Goal: Task Accomplishment & Management: Manage account settings

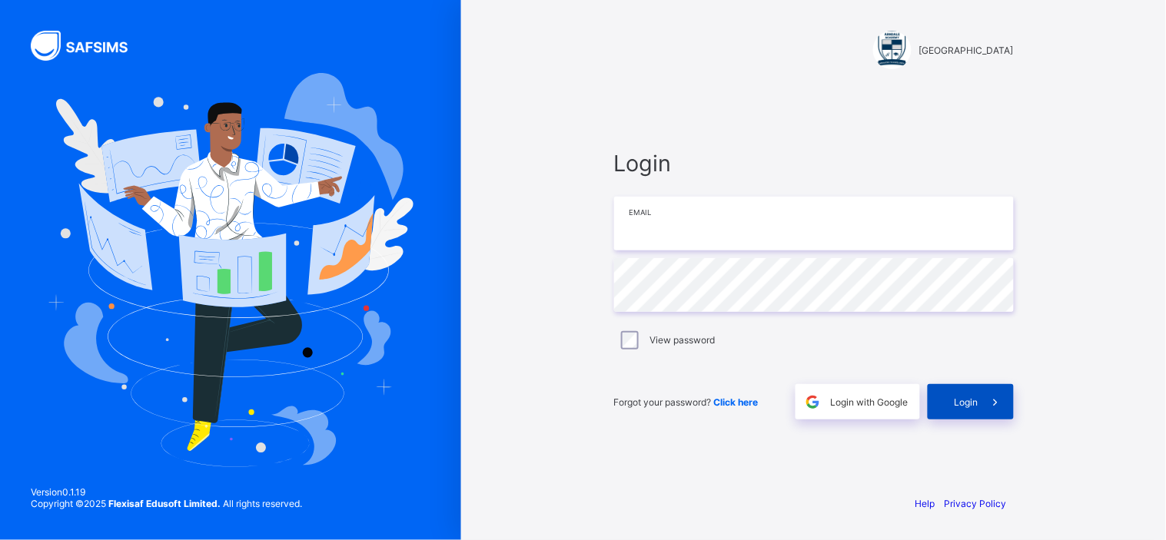
type input "**********"
click at [951, 396] on div "Login" at bounding box center [971, 401] width 86 height 35
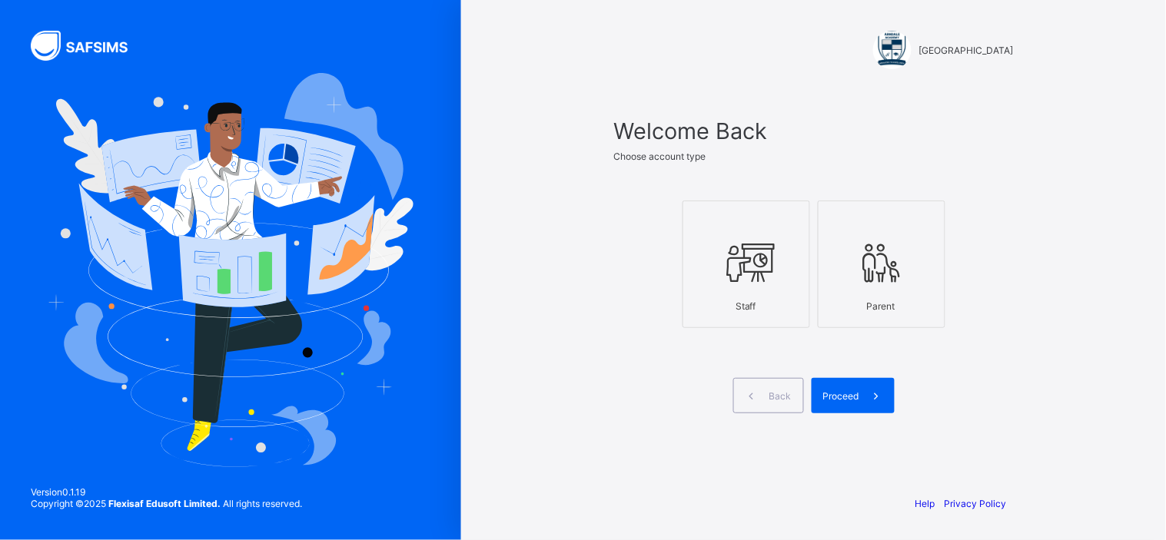
click at [729, 260] on icon at bounding box center [747, 263] width 54 height 46
click at [843, 394] on span "Proceed" at bounding box center [841, 397] width 36 height 12
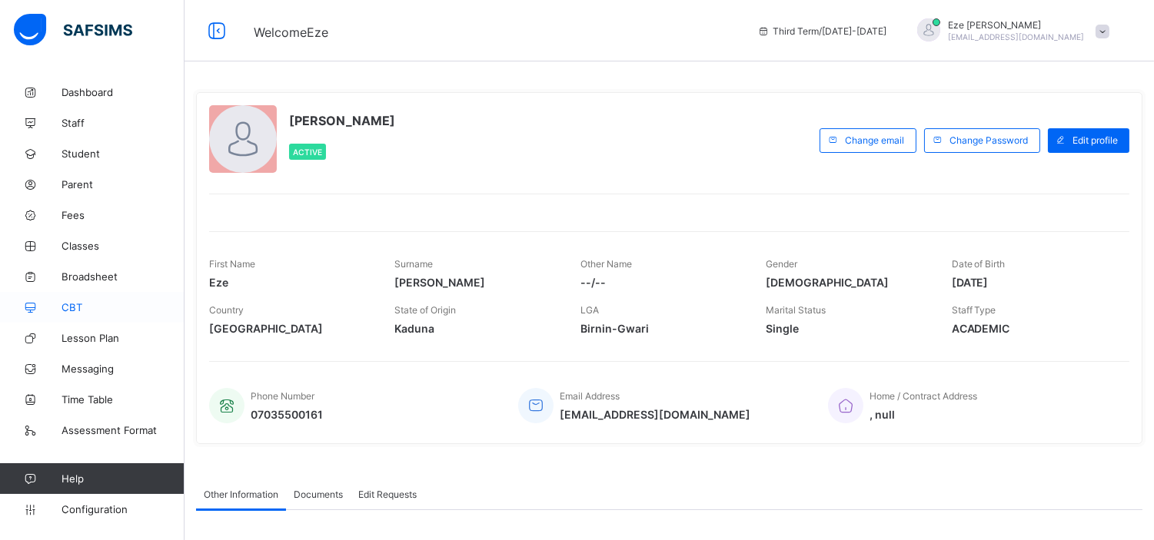
click at [64, 300] on link "CBT" at bounding box center [92, 307] width 185 height 31
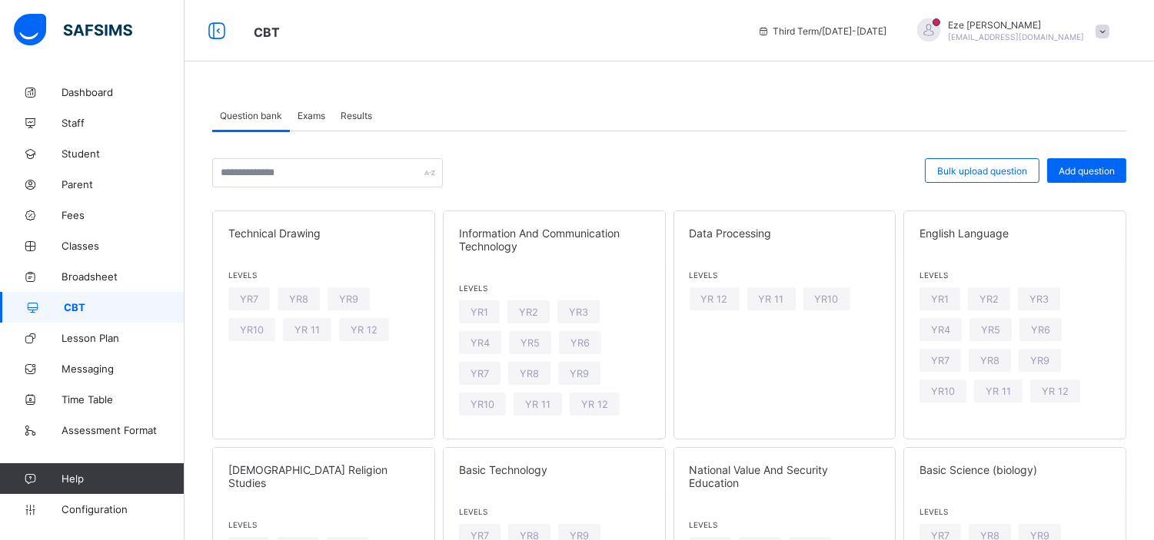
click at [306, 111] on span "Exams" at bounding box center [312, 116] width 28 height 12
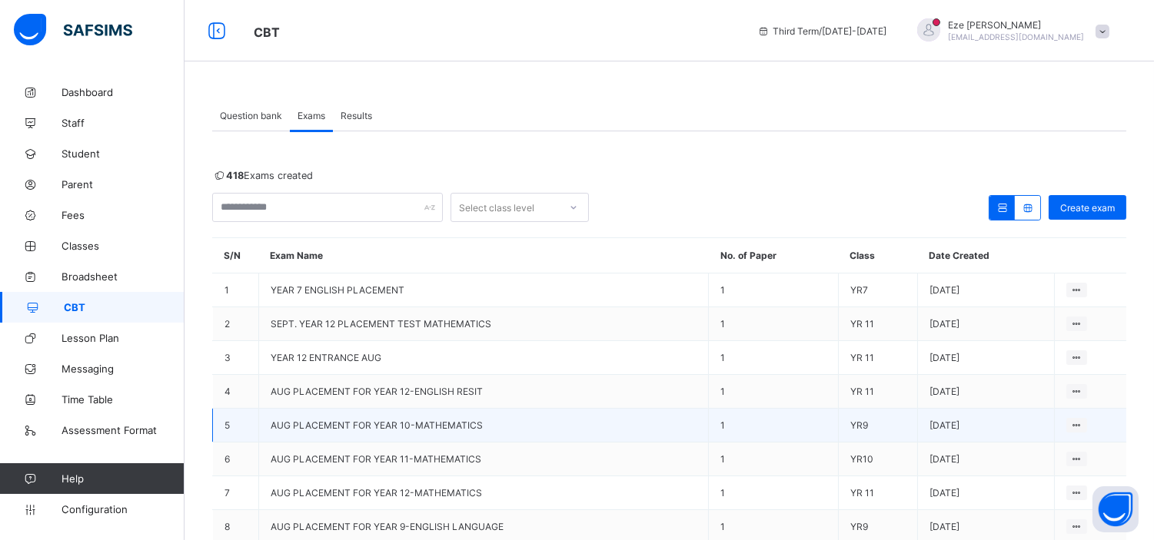
click at [401, 423] on span "AUG PLACEMENT FOR YEAR 10-MATHEMATICS" at bounding box center [377, 426] width 212 height 12
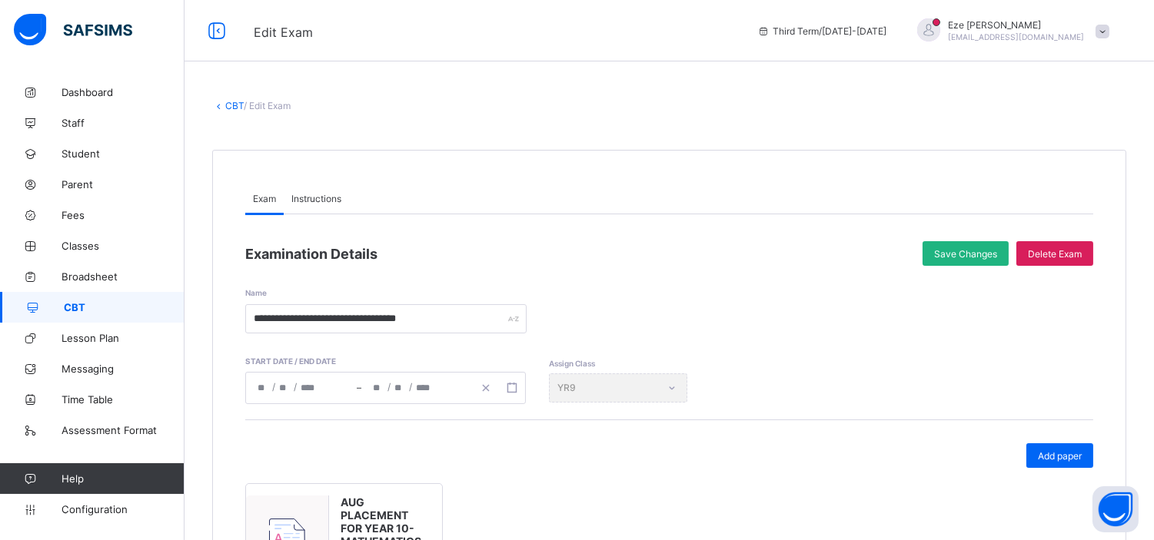
click at [969, 251] on span "Save Changes" at bounding box center [965, 254] width 63 height 12
click at [234, 106] on link "CBT" at bounding box center [234, 106] width 18 height 12
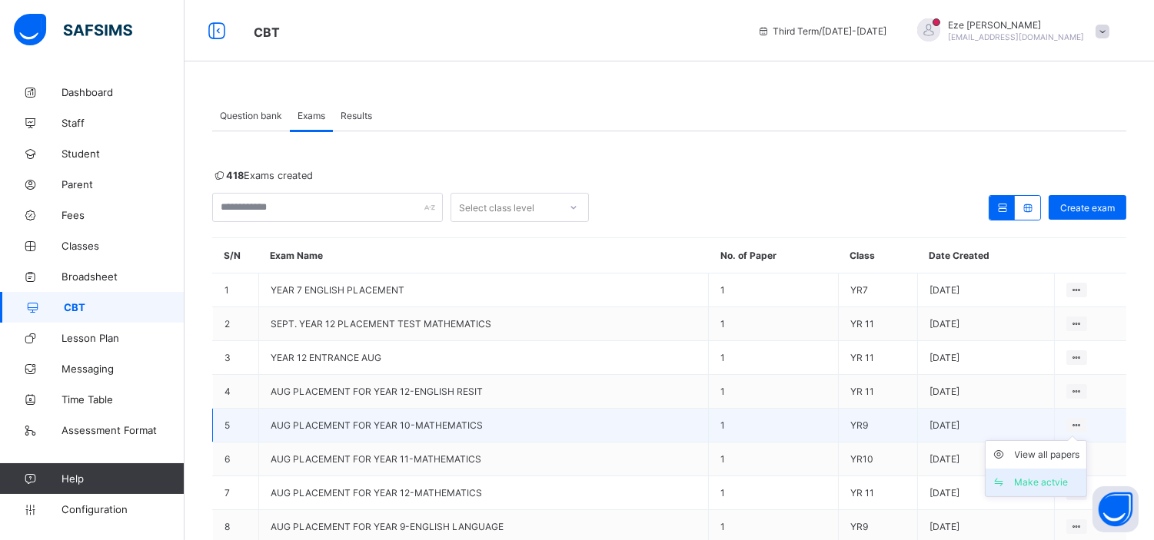
click at [1052, 477] on div "Make actvie" at bounding box center [1047, 482] width 65 height 15
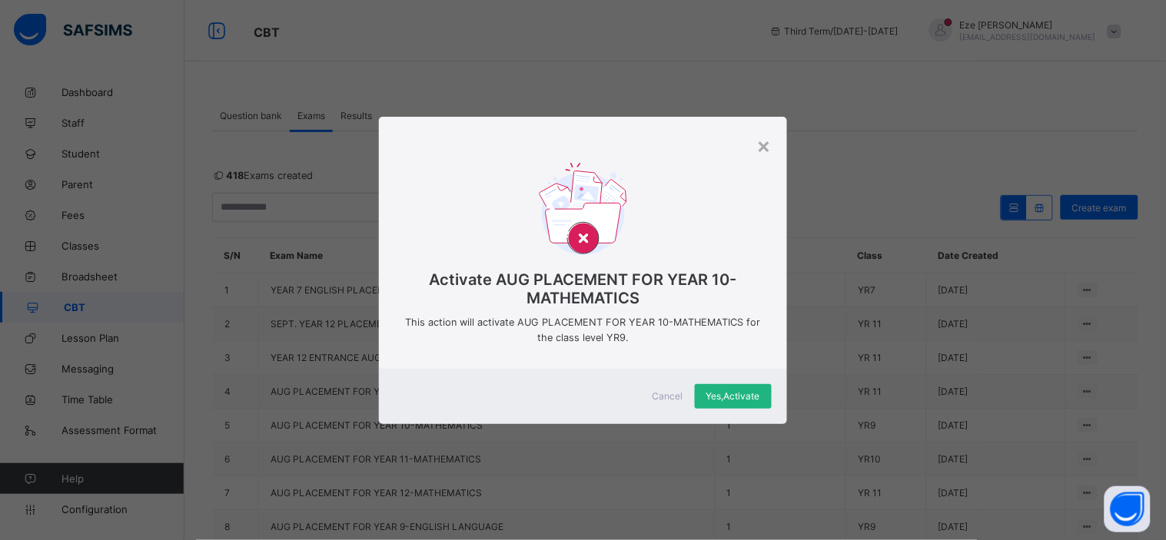
click at [738, 394] on span "Yes, Activate" at bounding box center [734, 397] width 54 height 12
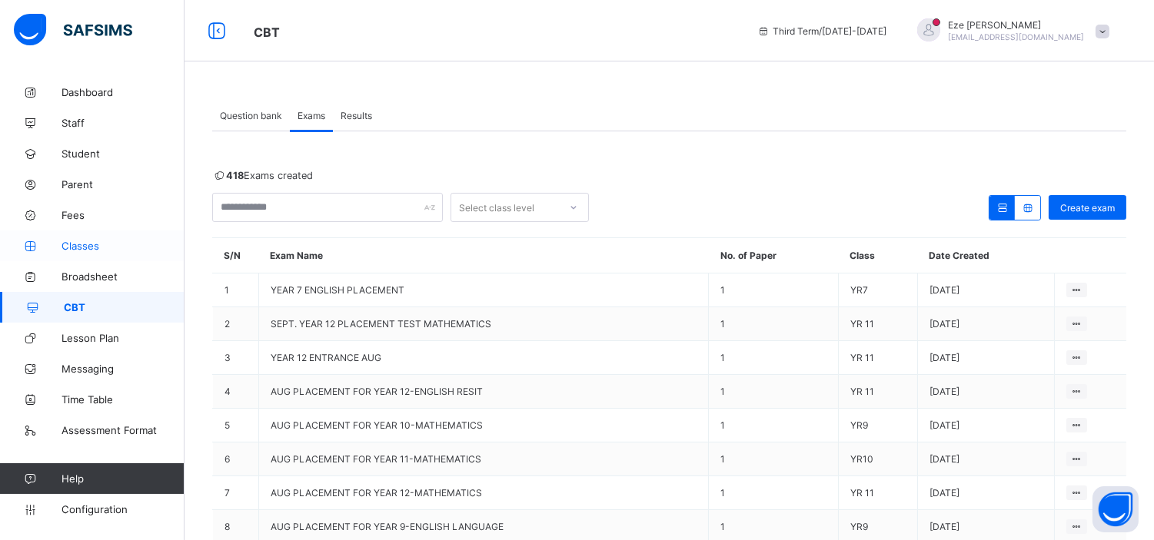
click at [79, 241] on span "Classes" at bounding box center [123, 246] width 123 height 12
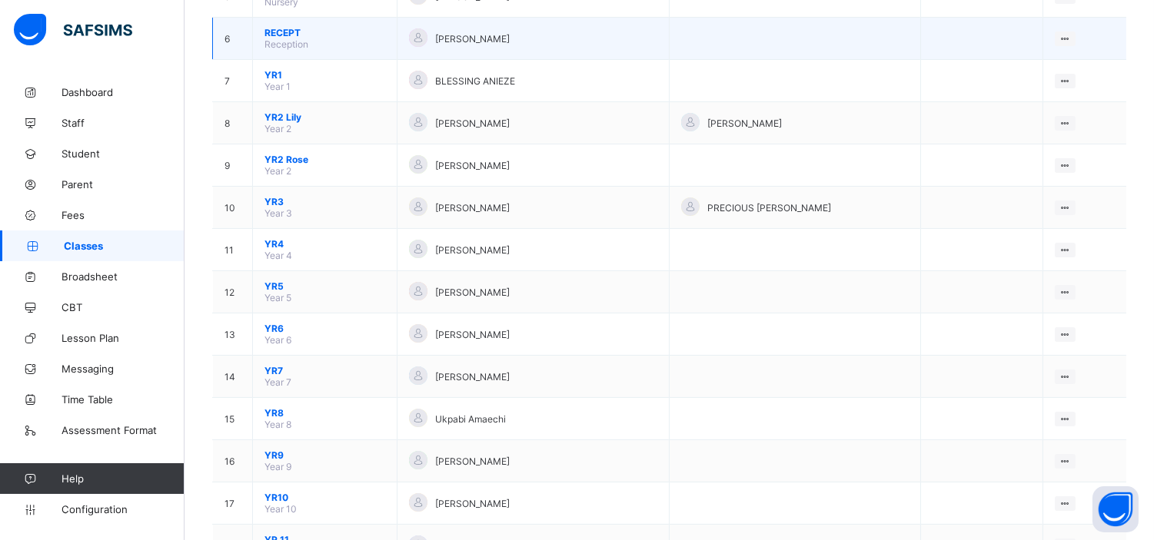
scroll to position [466, 0]
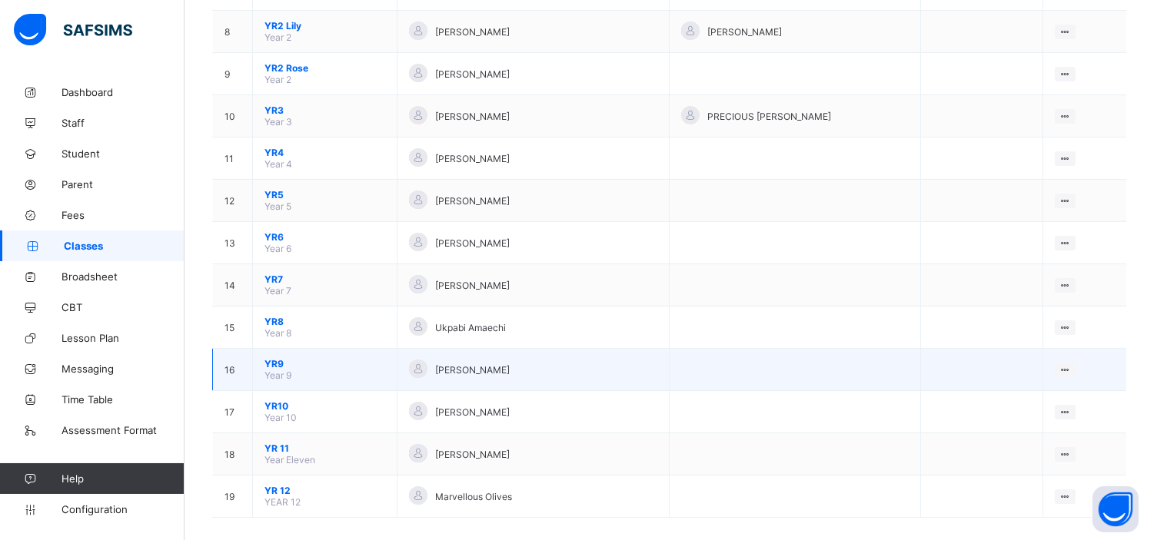
click at [271, 358] on span "YR9" at bounding box center [324, 364] width 121 height 12
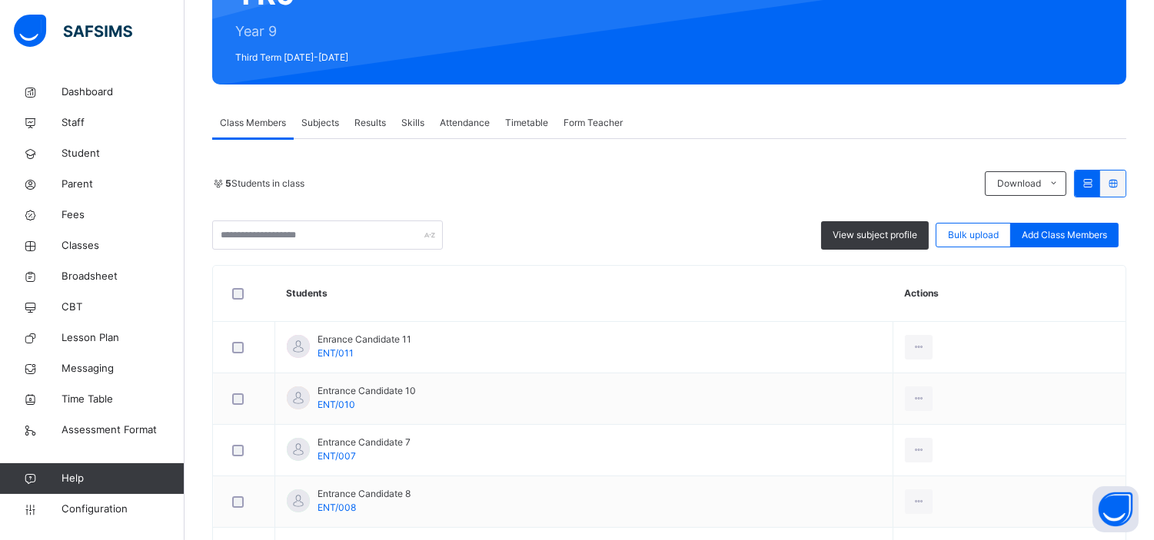
scroll to position [182, 0]
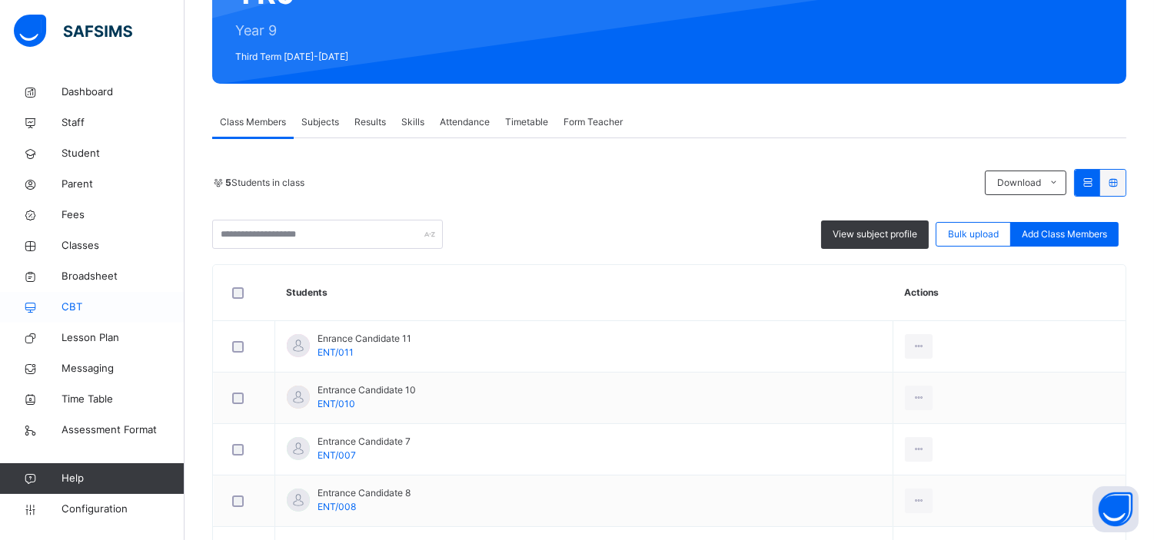
click at [68, 302] on span "CBT" at bounding box center [123, 307] width 123 height 15
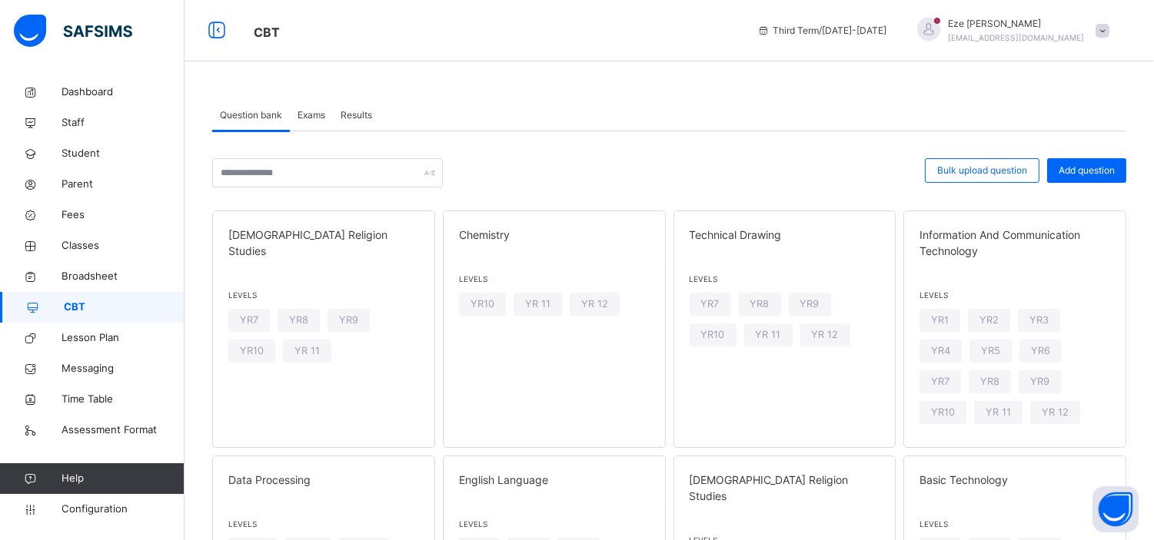
click at [315, 104] on div "Exams" at bounding box center [311, 115] width 43 height 31
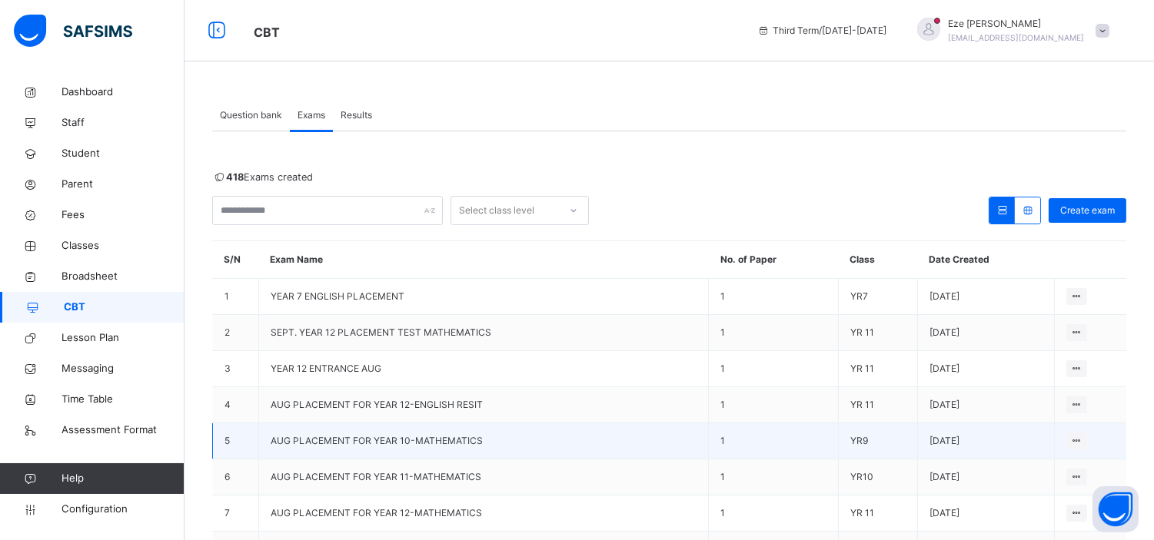
click at [377, 439] on span "AUG PLACEMENT FOR YEAR 10-MATHEMATICS" at bounding box center [377, 441] width 212 height 12
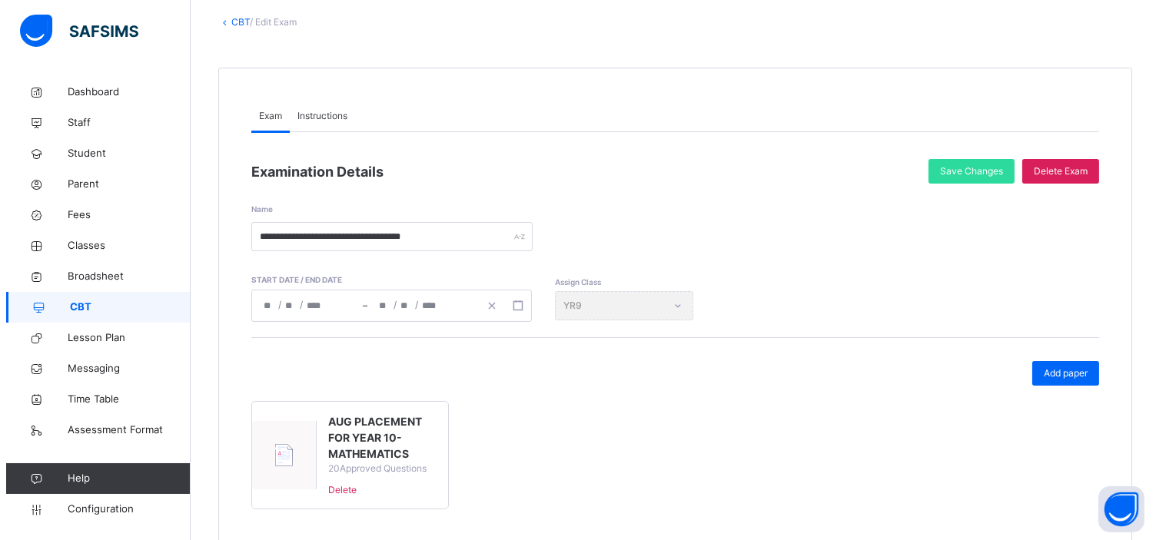
scroll to position [86, 0]
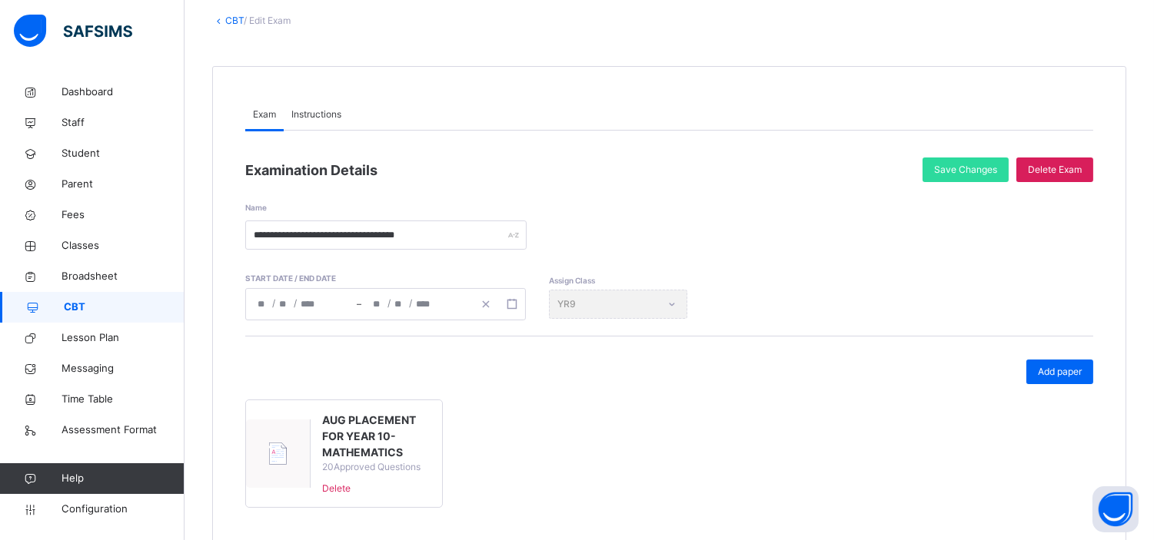
click at [322, 447] on span "AUG PLACEMENT FOR YEAR 10-MATHEMATICS" at bounding box center [376, 436] width 108 height 48
type input "**********"
type input "*"
type input "**"
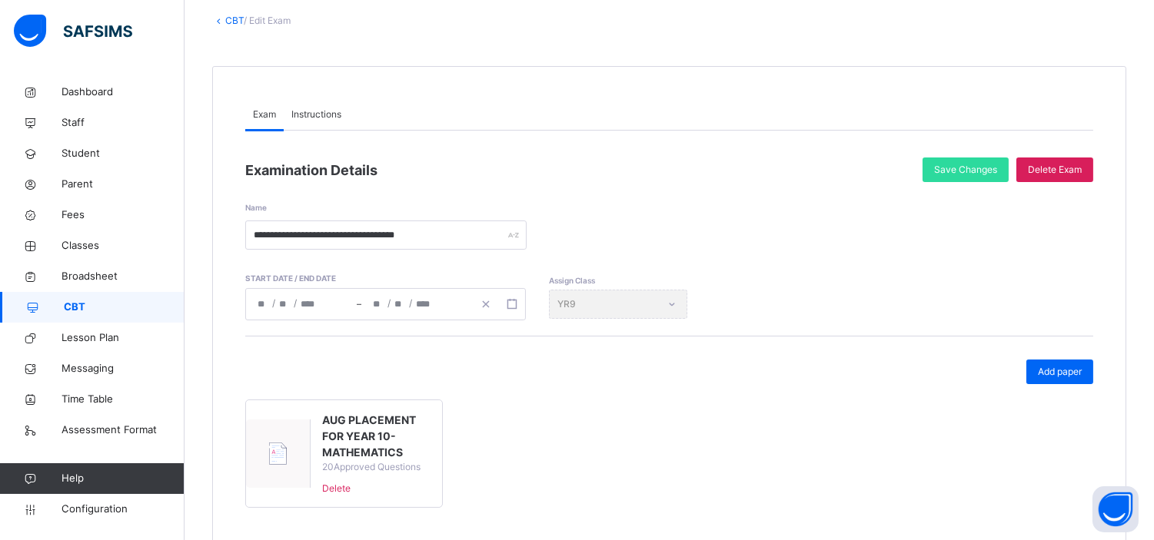
type input "****"
type input "**********"
type input "*"
type input "**"
type input "****"
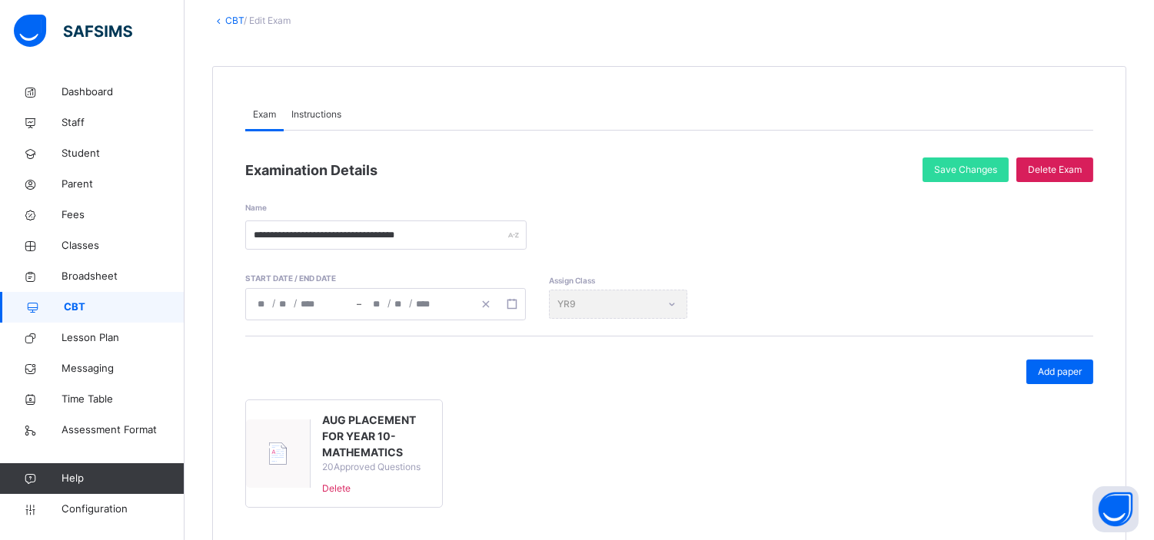
type input "**"
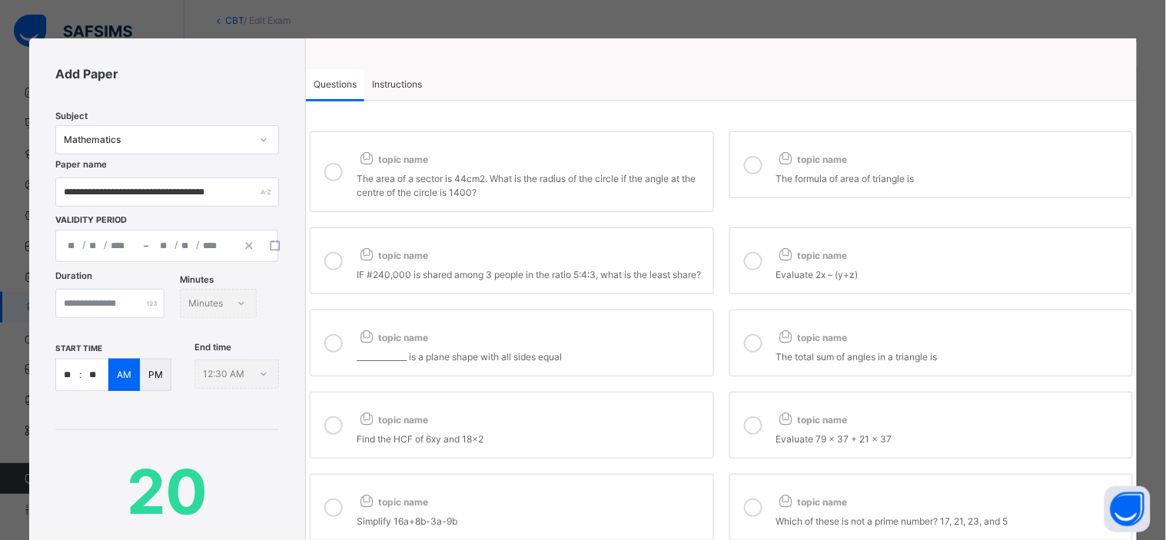
click at [156, 382] on p "PM" at bounding box center [155, 375] width 15 height 14
click at [95, 391] on input "**" at bounding box center [94, 375] width 27 height 31
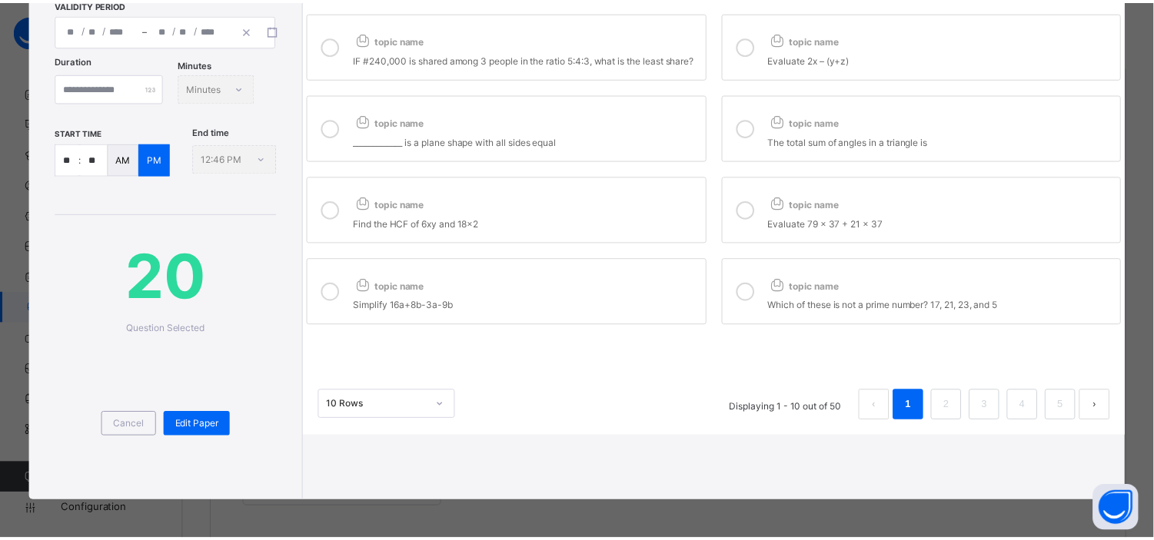
scroll to position [221, 0]
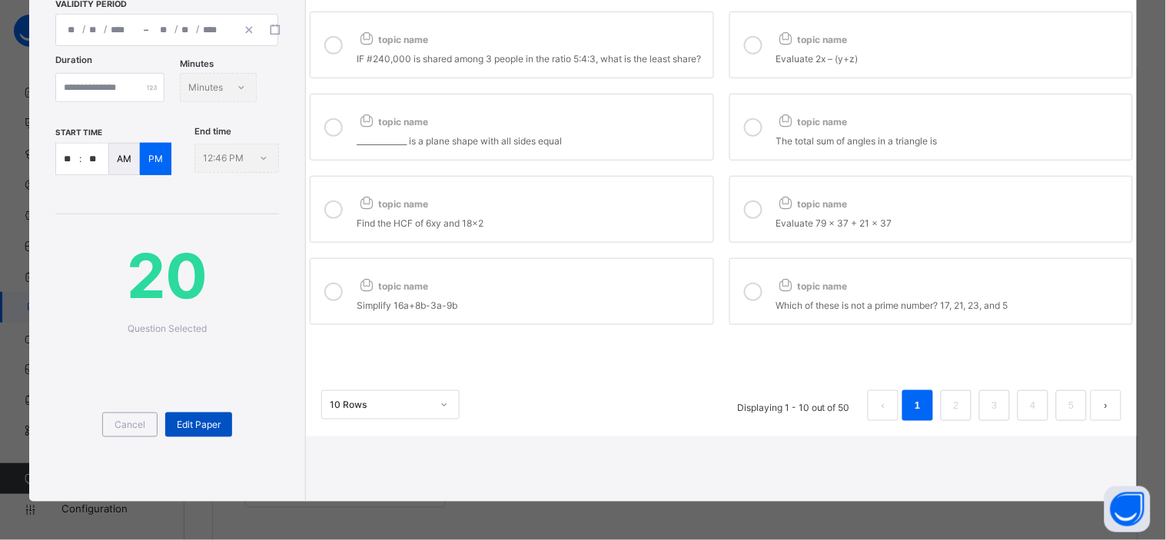
type input "**"
click at [185, 432] on span "Edit Paper" at bounding box center [199, 425] width 44 height 14
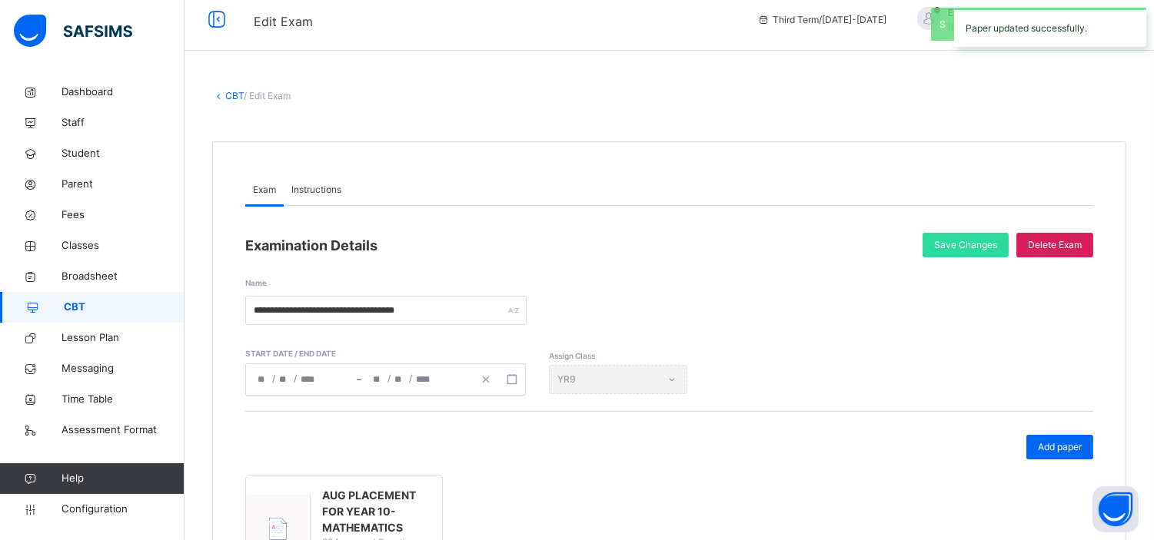
scroll to position [10, 0]
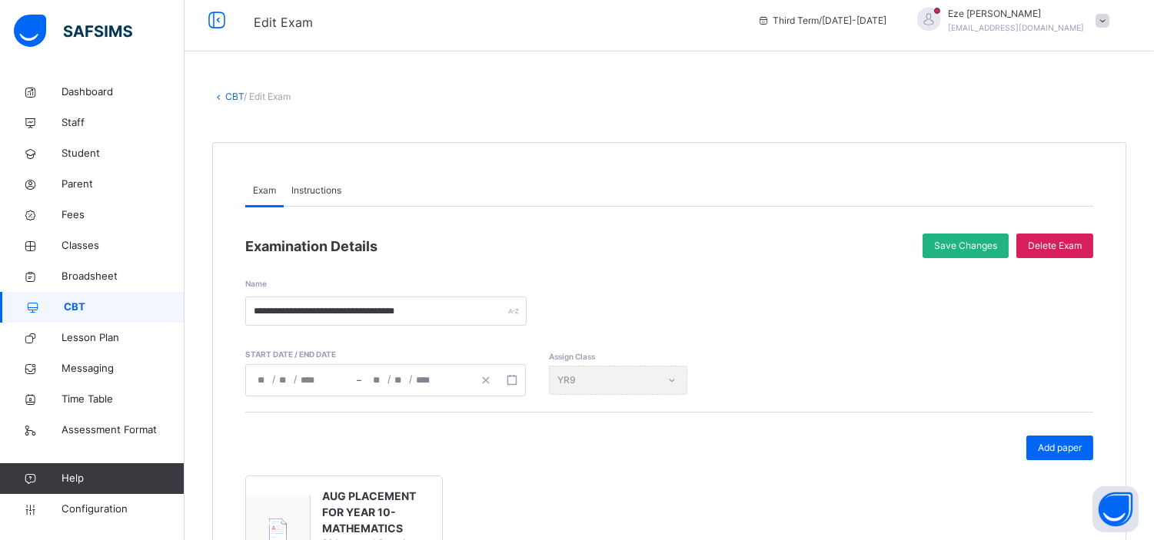
click at [973, 240] on span "Save Changes" at bounding box center [965, 246] width 63 height 14
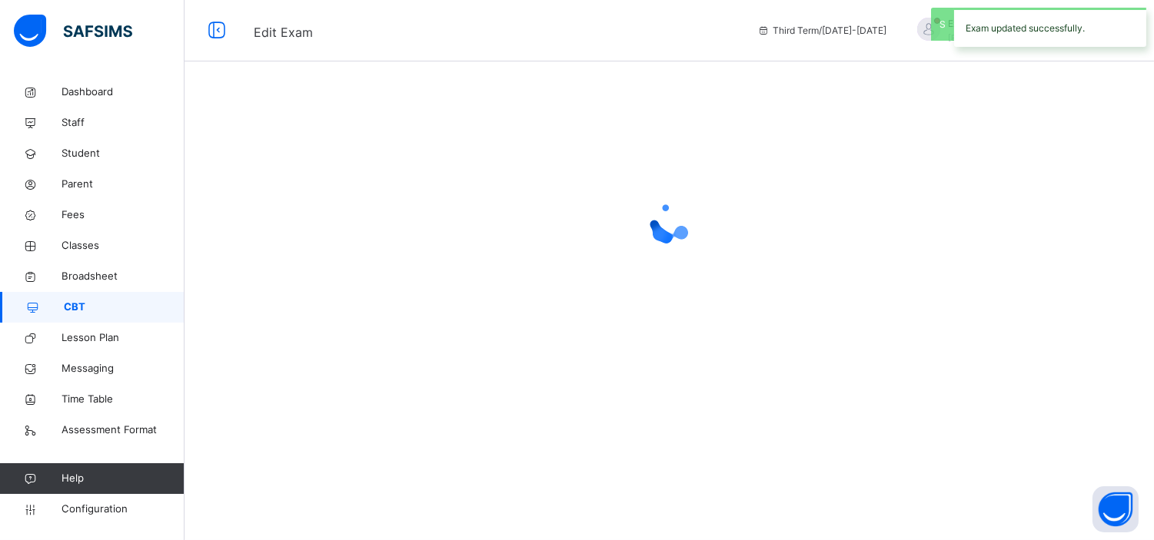
scroll to position [0, 0]
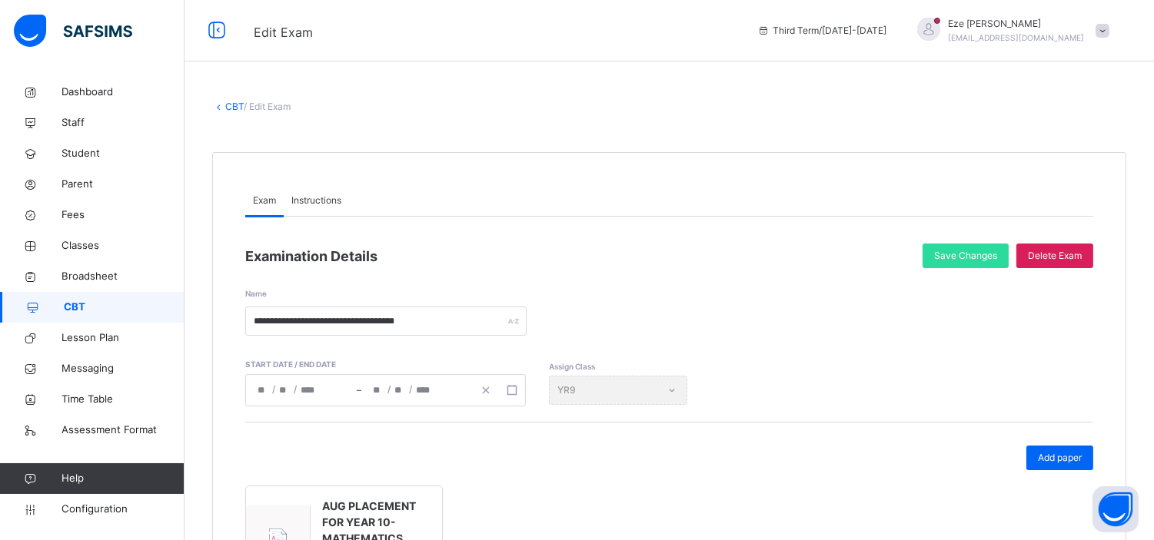
click at [231, 104] on link "CBT" at bounding box center [234, 107] width 18 height 12
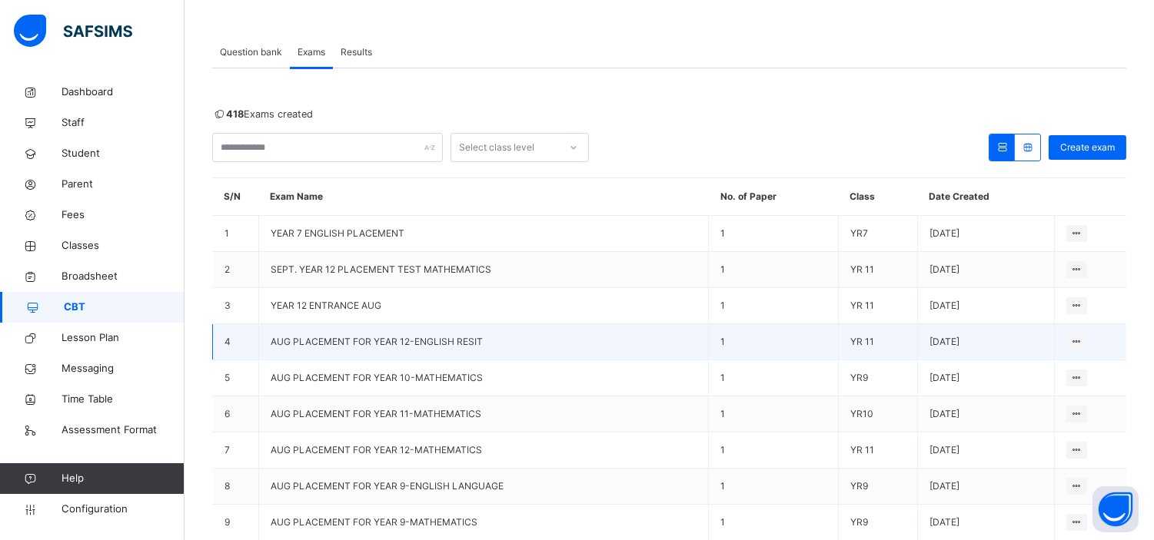
scroll to position [66, 0]
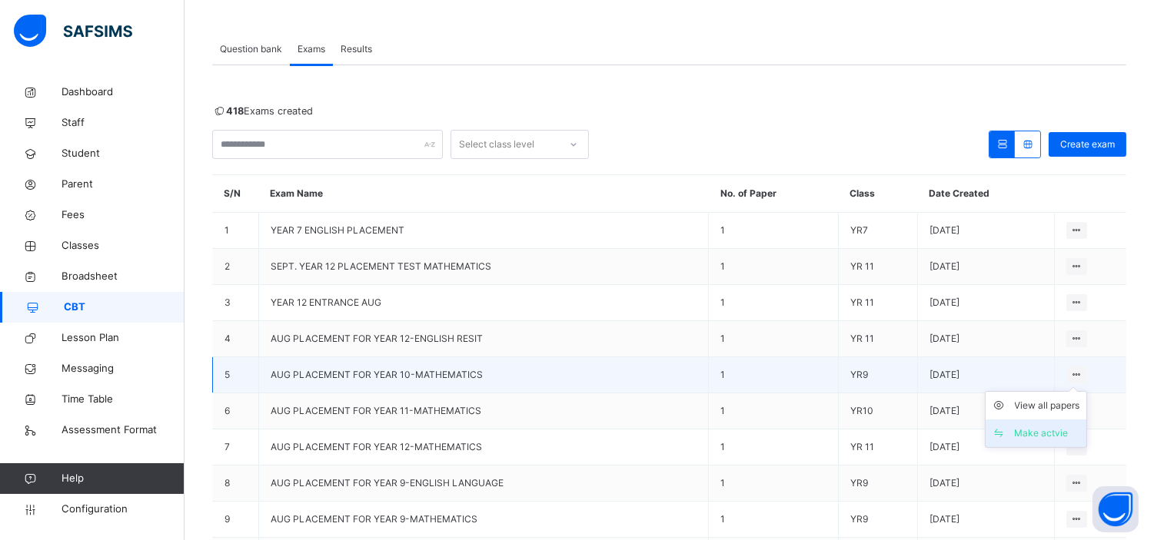
click at [1048, 427] on div "Make actvie" at bounding box center [1047, 433] width 65 height 15
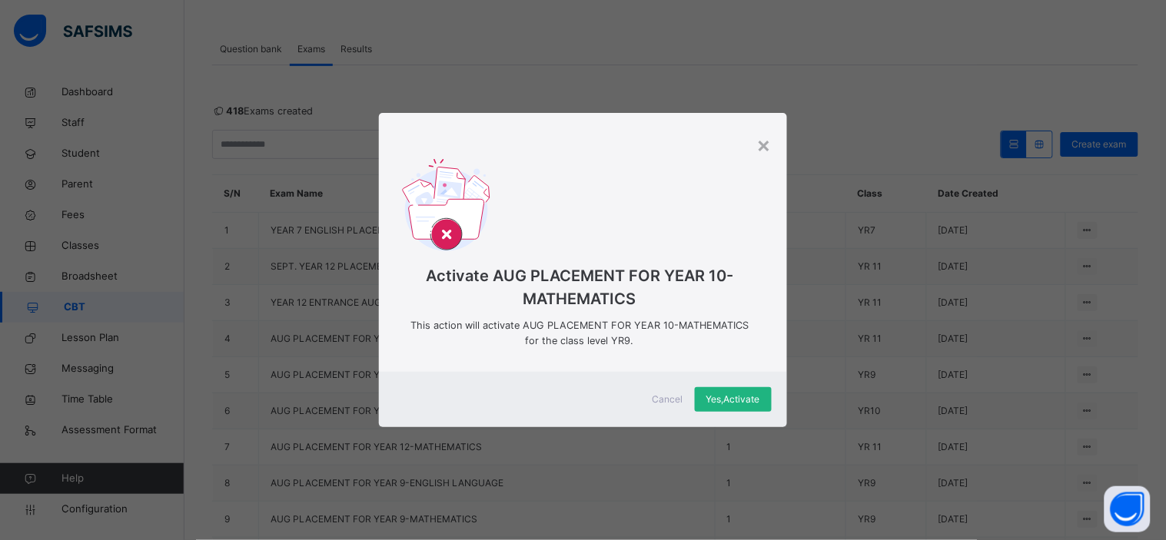
click at [735, 394] on span "Yes, Activate" at bounding box center [734, 400] width 54 height 14
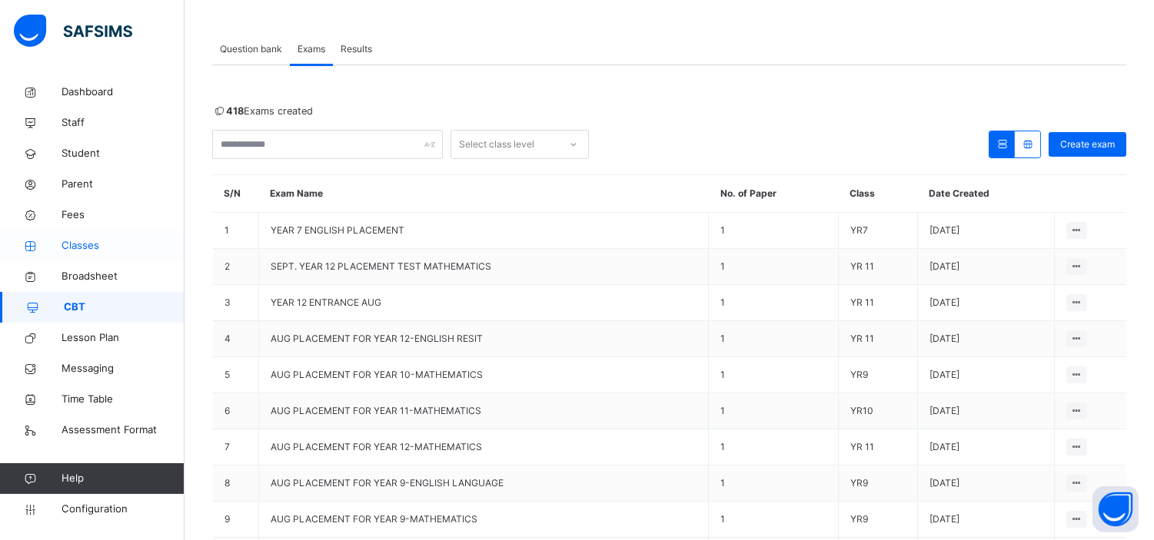
click at [79, 241] on span "Classes" at bounding box center [123, 245] width 123 height 15
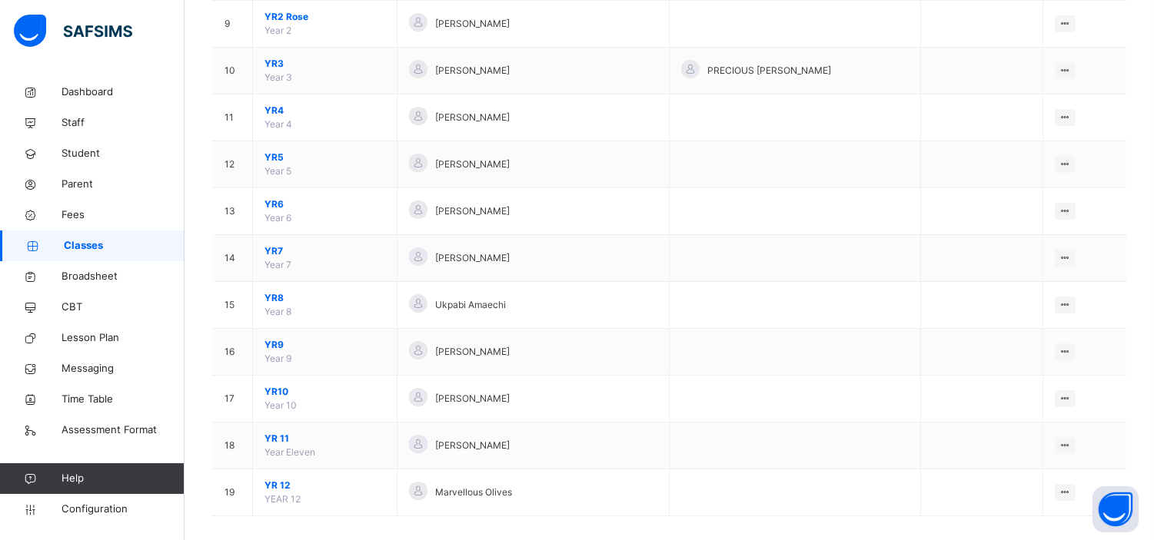
scroll to position [570, 0]
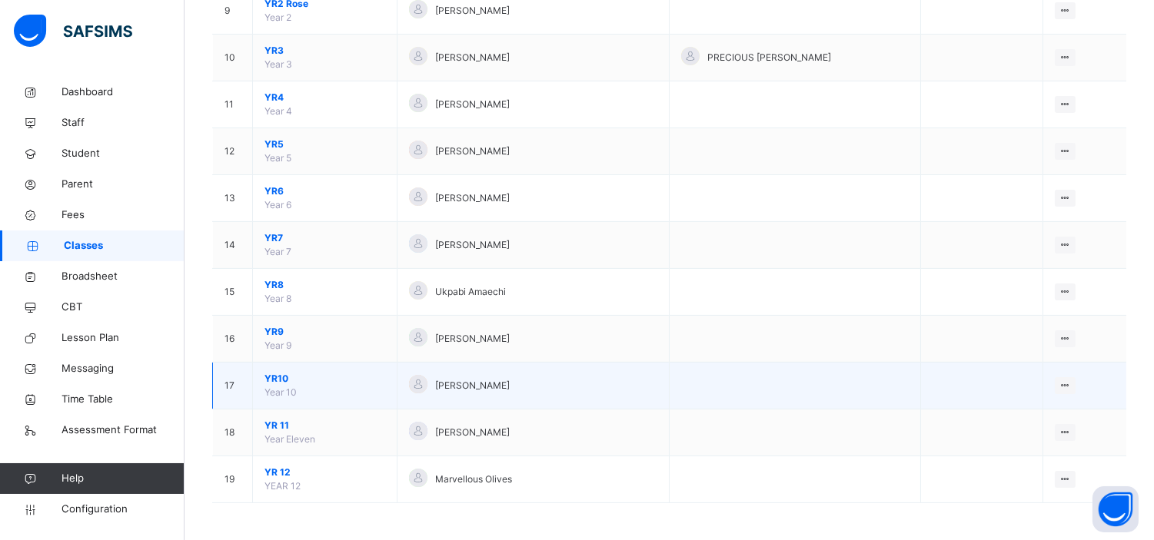
click at [278, 374] on span "YR10" at bounding box center [324, 379] width 121 height 14
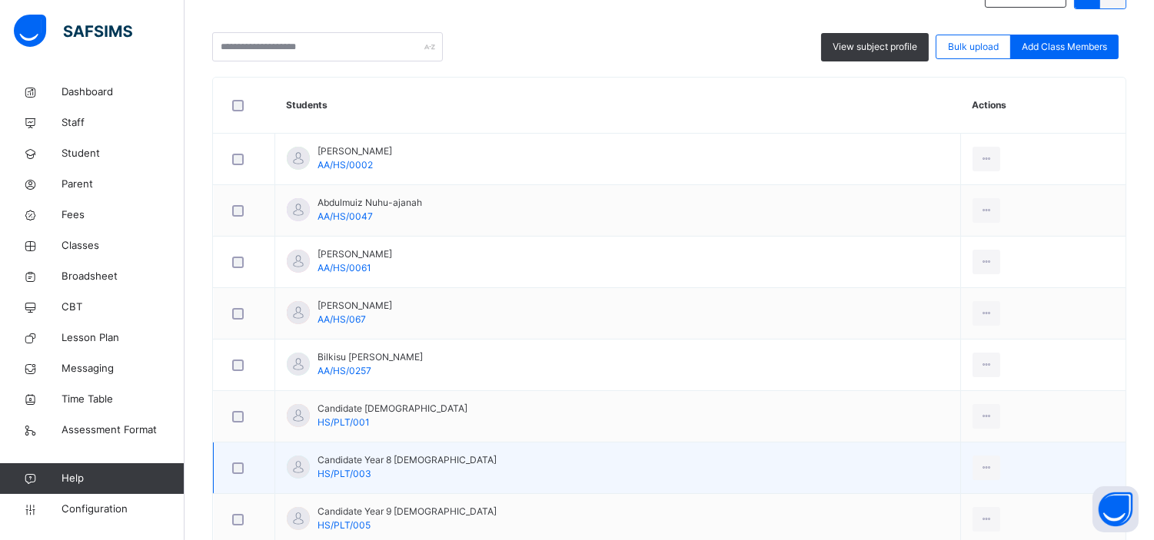
scroll to position [369, 0]
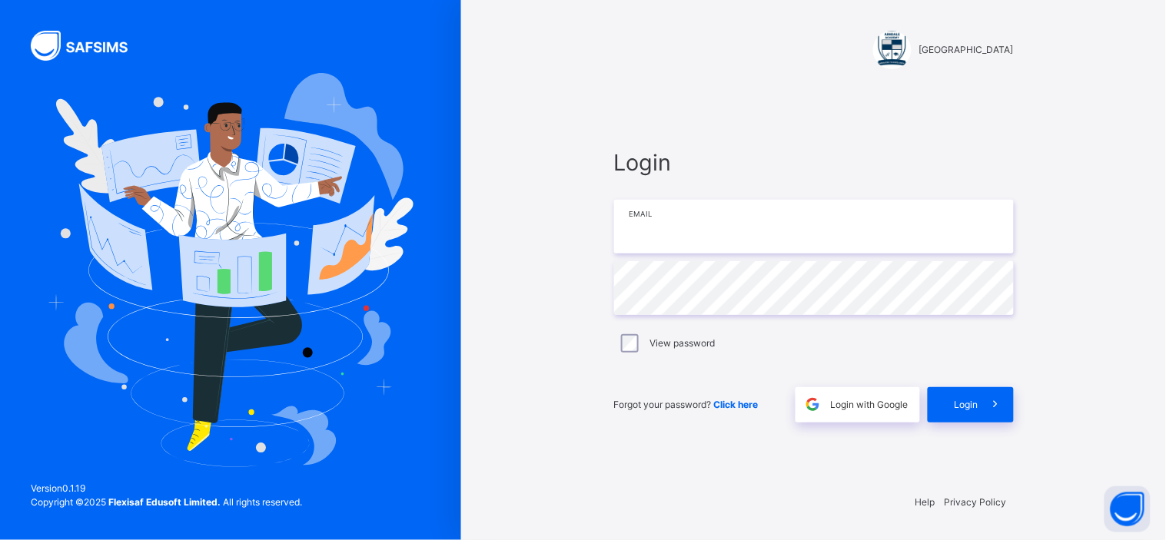
type input "**********"
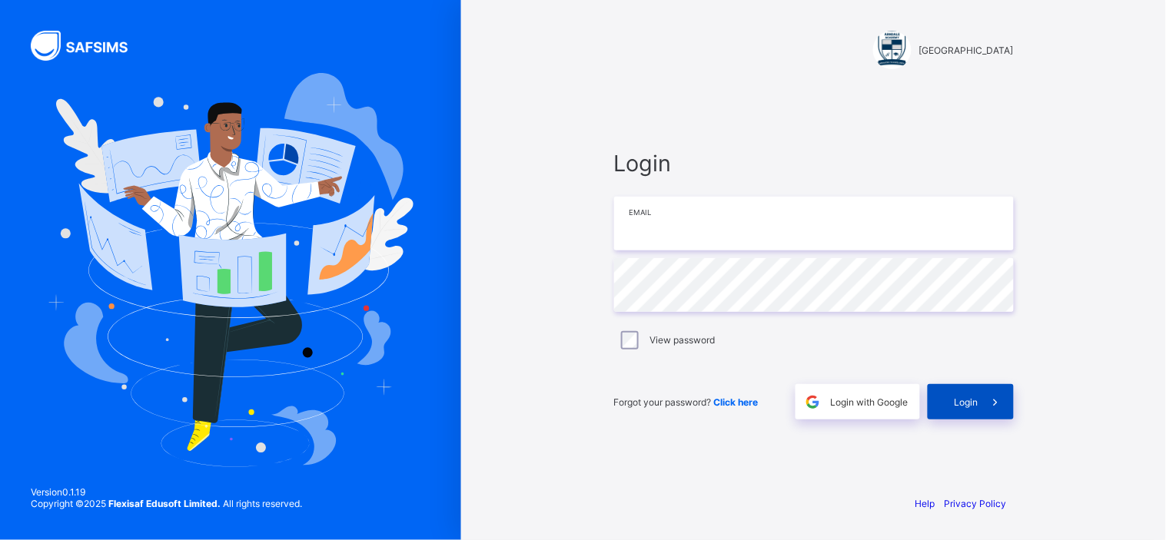
type input "**********"
click at [965, 400] on span "Login" at bounding box center [967, 403] width 24 height 12
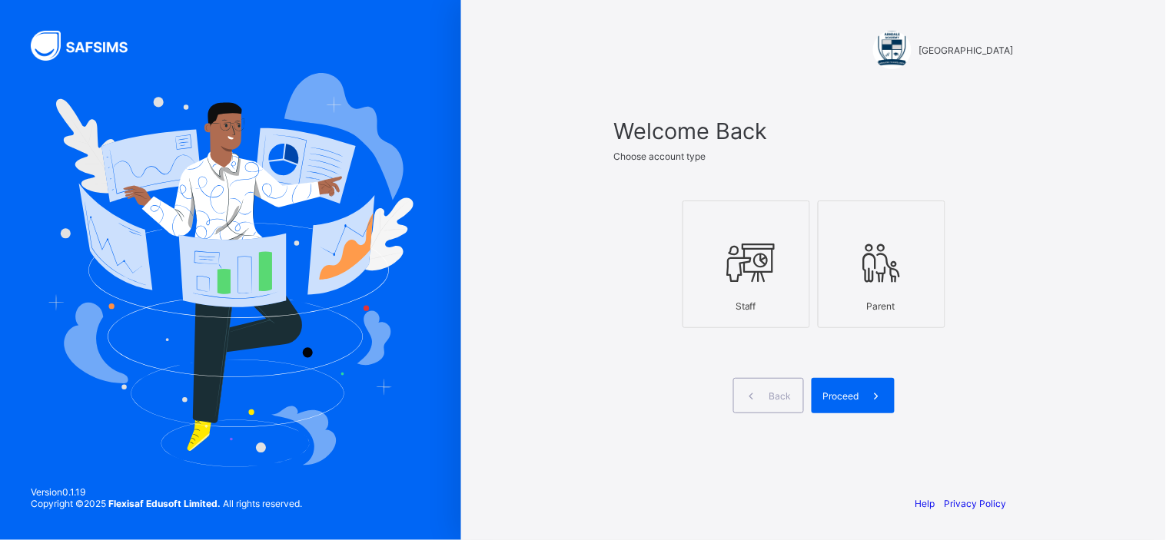
click at [773, 242] on div at bounding box center [746, 262] width 111 height 61
click at [828, 391] on span "Proceed" at bounding box center [841, 397] width 36 height 12
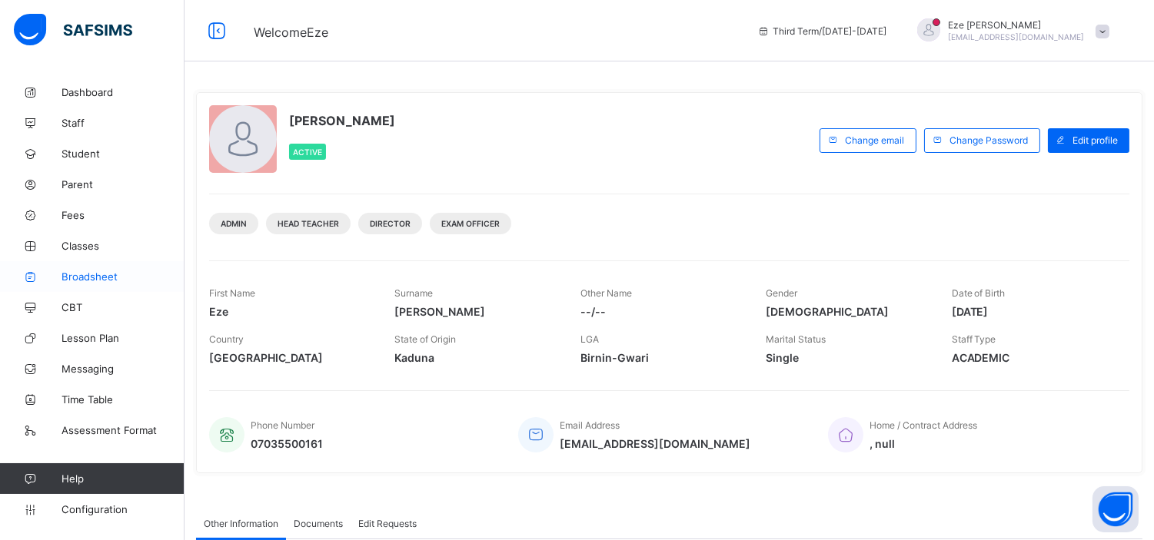
click at [86, 272] on span "Broadsheet" at bounding box center [123, 277] width 123 height 12
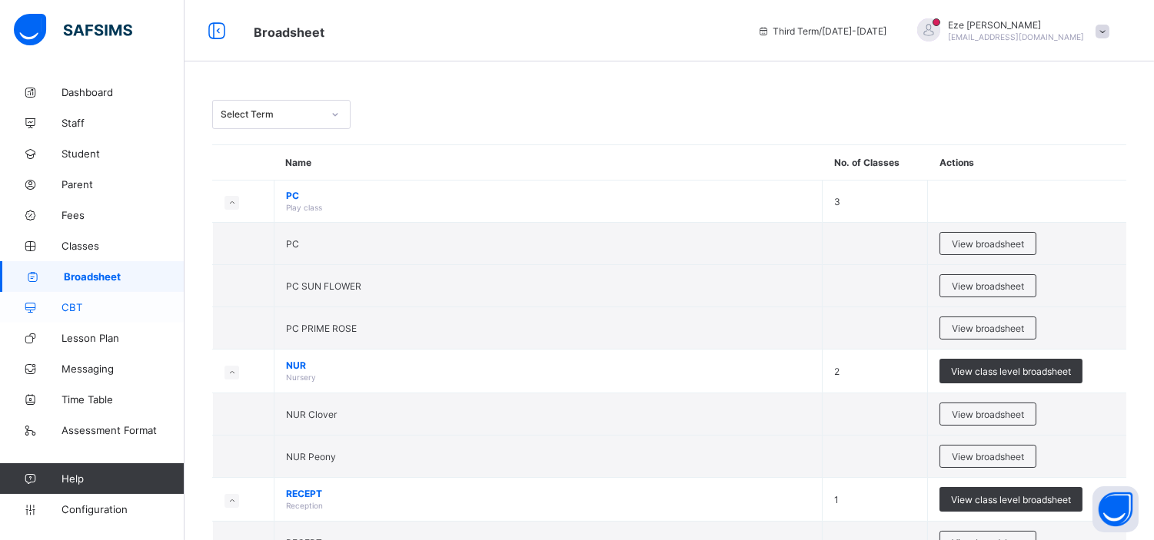
click at [70, 297] on link "CBT" at bounding box center [92, 307] width 185 height 31
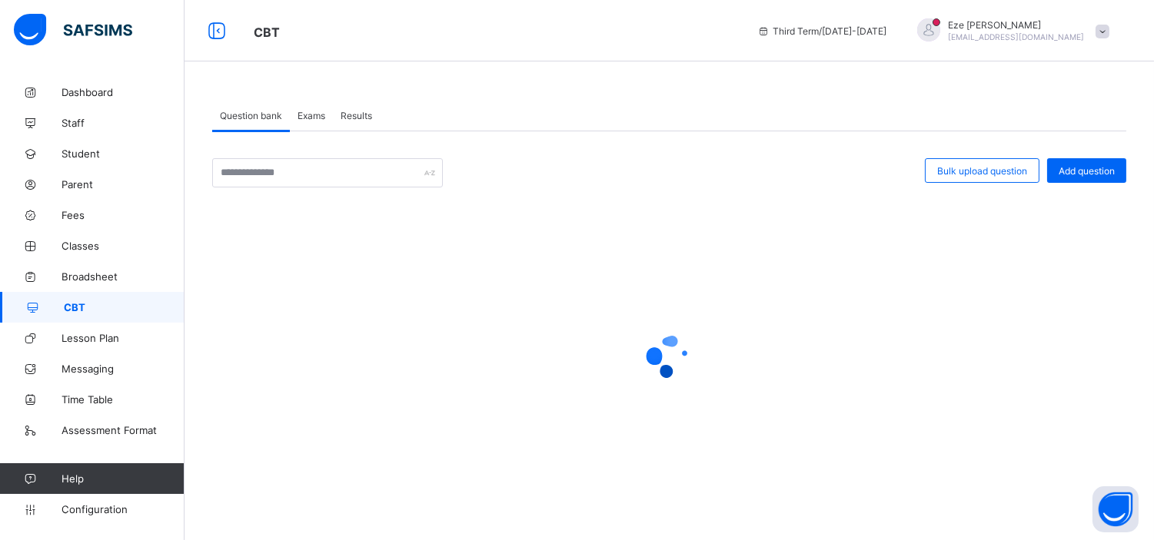
click at [313, 111] on span "Exams" at bounding box center [312, 116] width 28 height 12
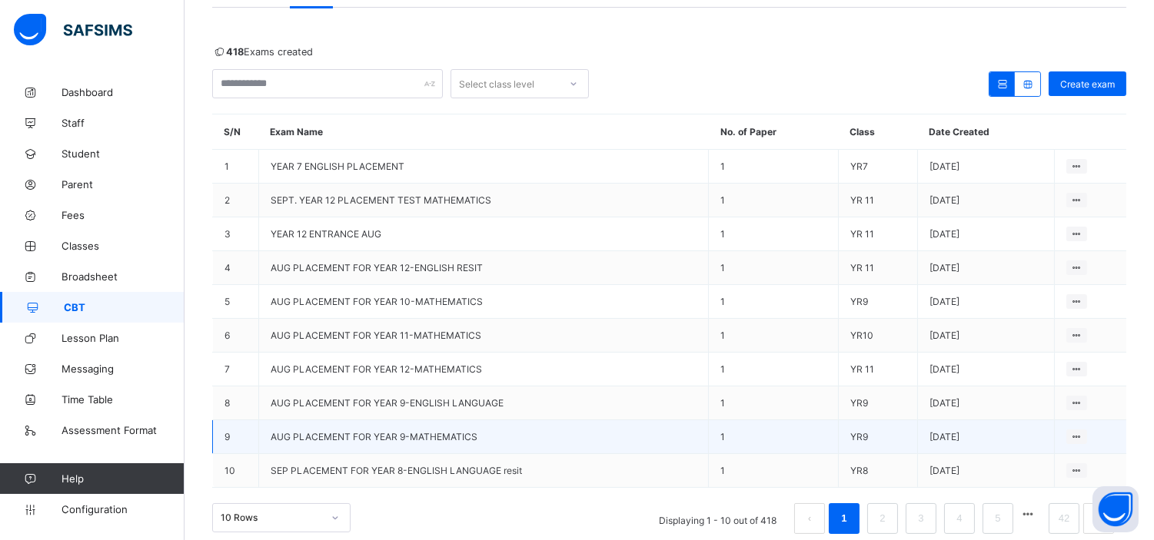
scroll to position [148, 0]
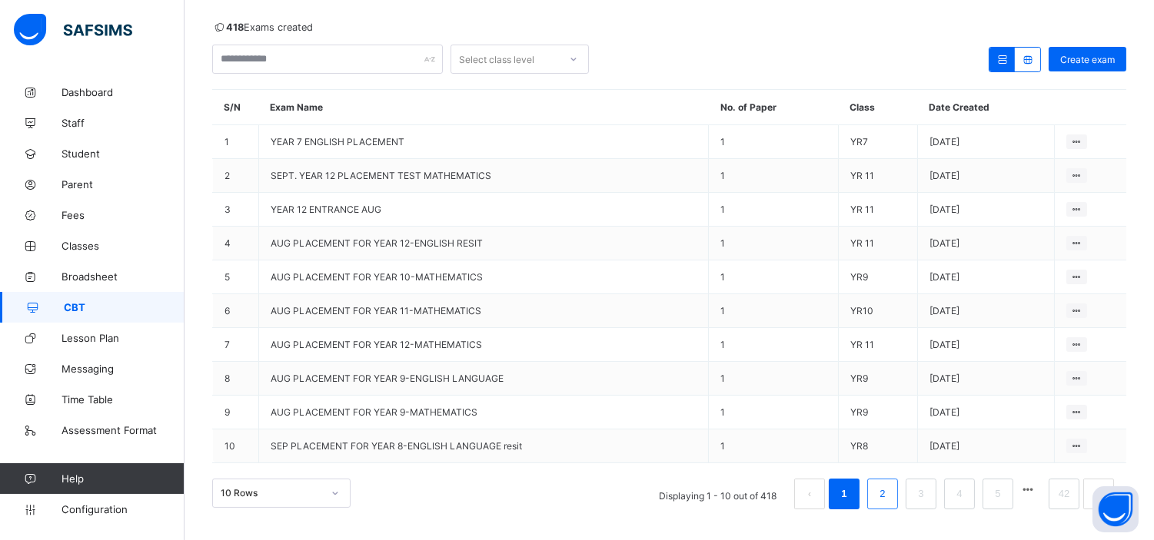
click at [890, 487] on link "2" at bounding box center [882, 494] width 15 height 20
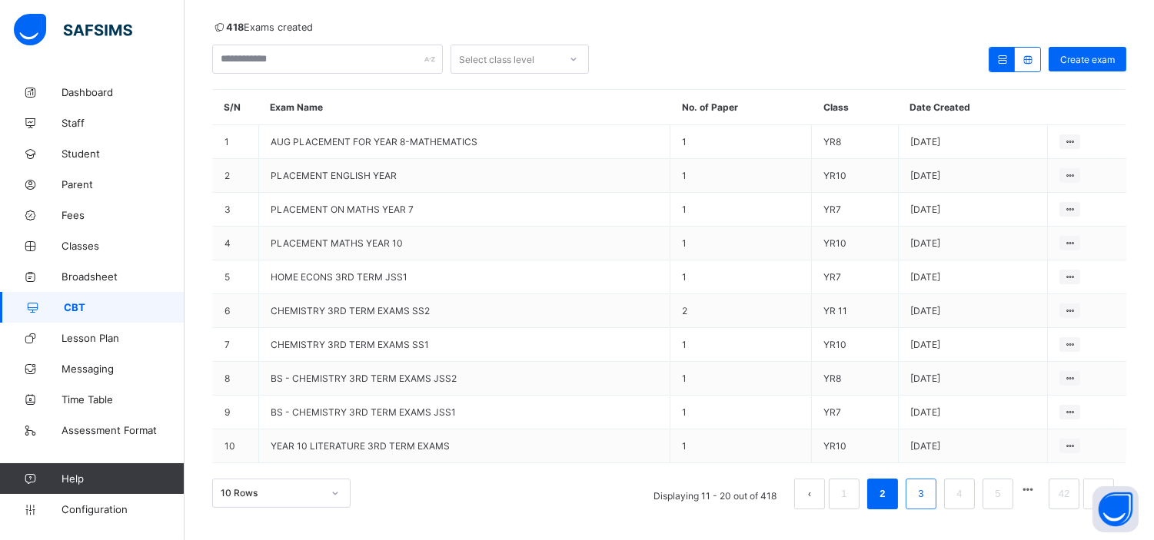
click at [928, 487] on link "3" at bounding box center [920, 494] width 15 height 20
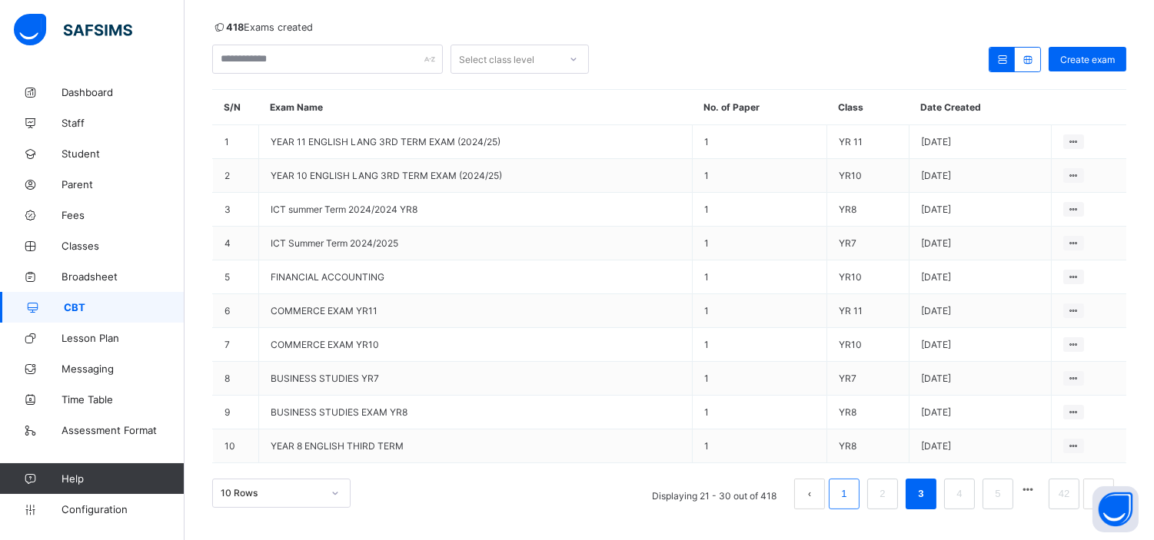
click at [851, 484] on link "1" at bounding box center [843, 494] width 15 height 20
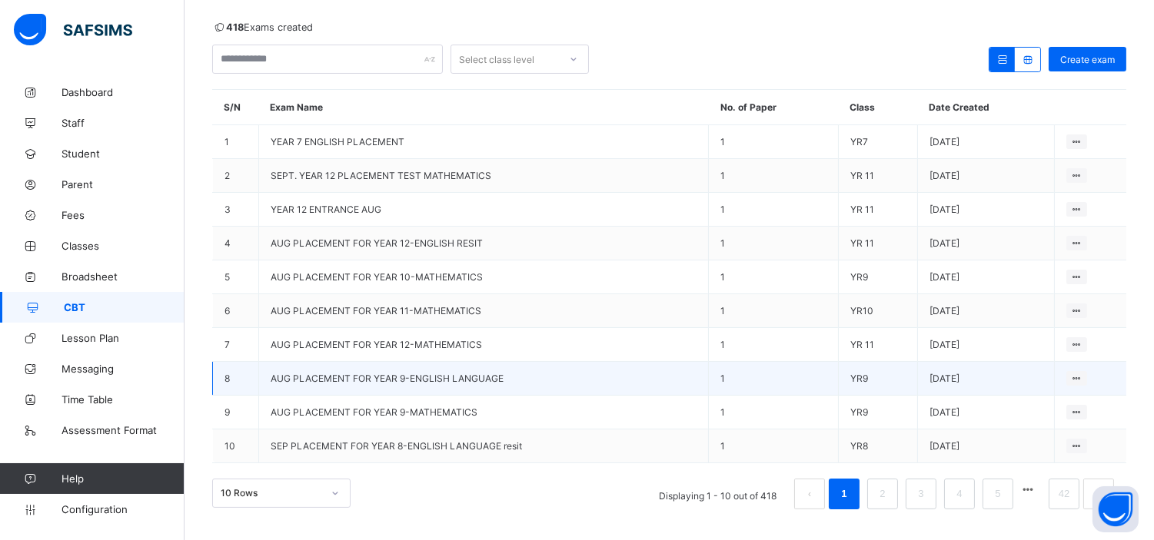
click at [390, 377] on span "AUG PLACEMENT FOR YEAR 9-ENGLISH LANGUAGE" at bounding box center [387, 379] width 233 height 12
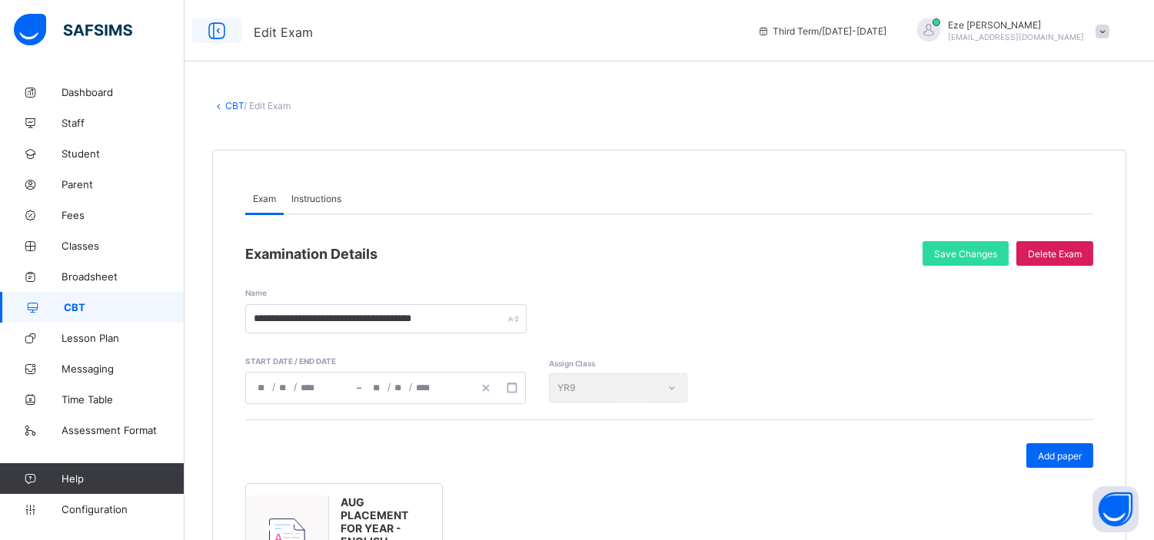
click at [218, 28] on icon at bounding box center [217, 31] width 26 height 22
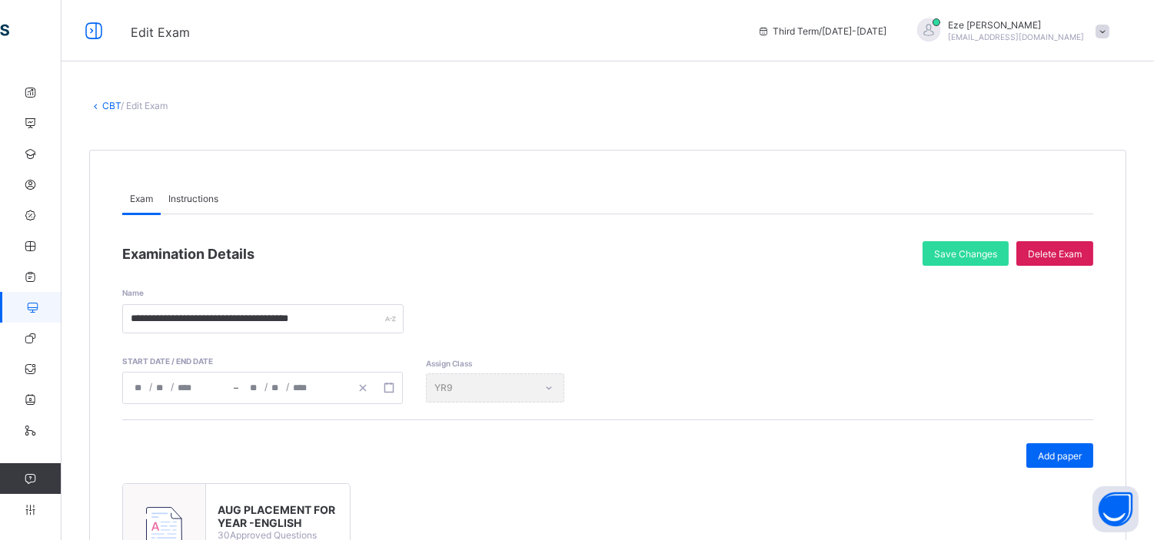
click at [112, 108] on link "CBT" at bounding box center [111, 106] width 18 height 12
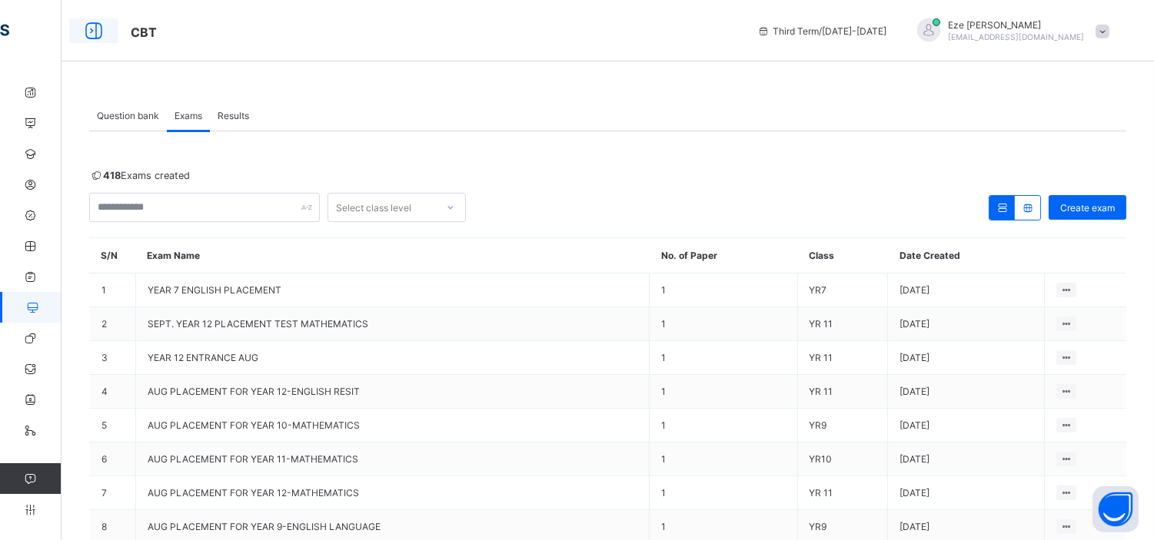
click at [91, 32] on icon at bounding box center [94, 31] width 26 height 22
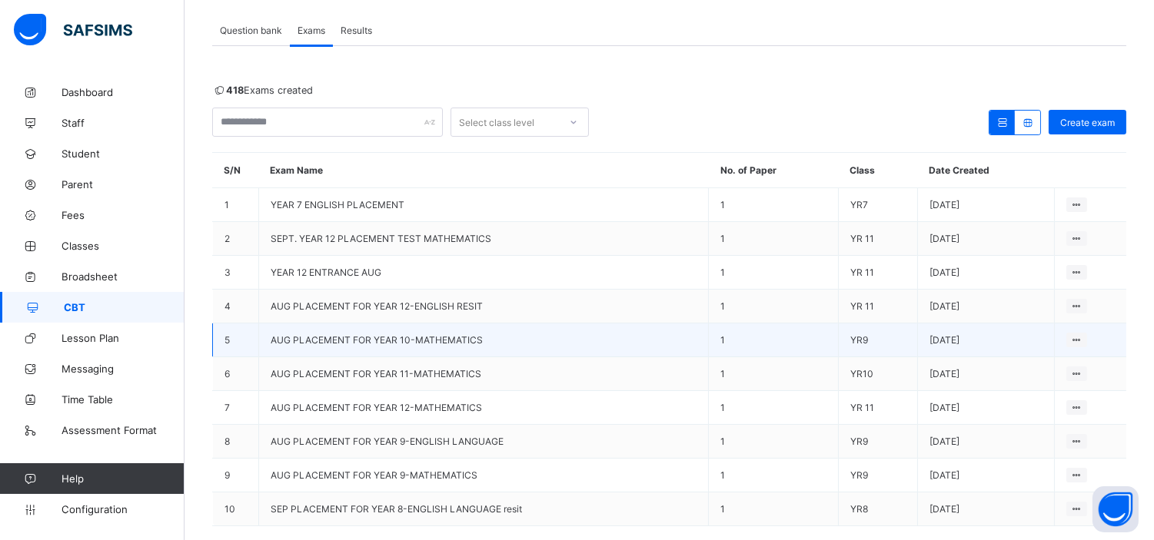
scroll to position [90, 0]
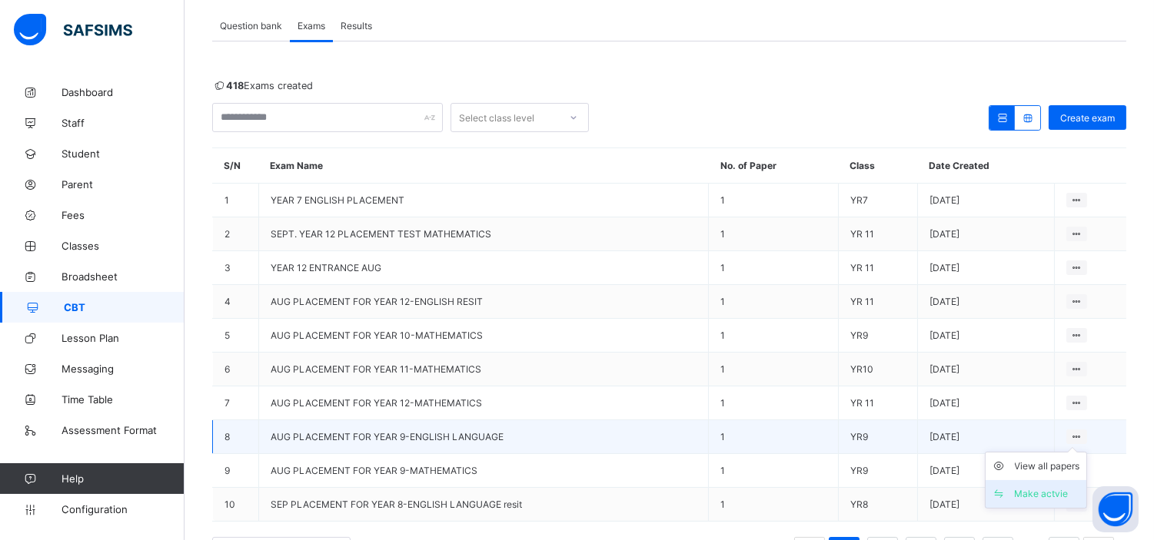
click at [1056, 487] on div "Make actvie" at bounding box center [1047, 494] width 65 height 15
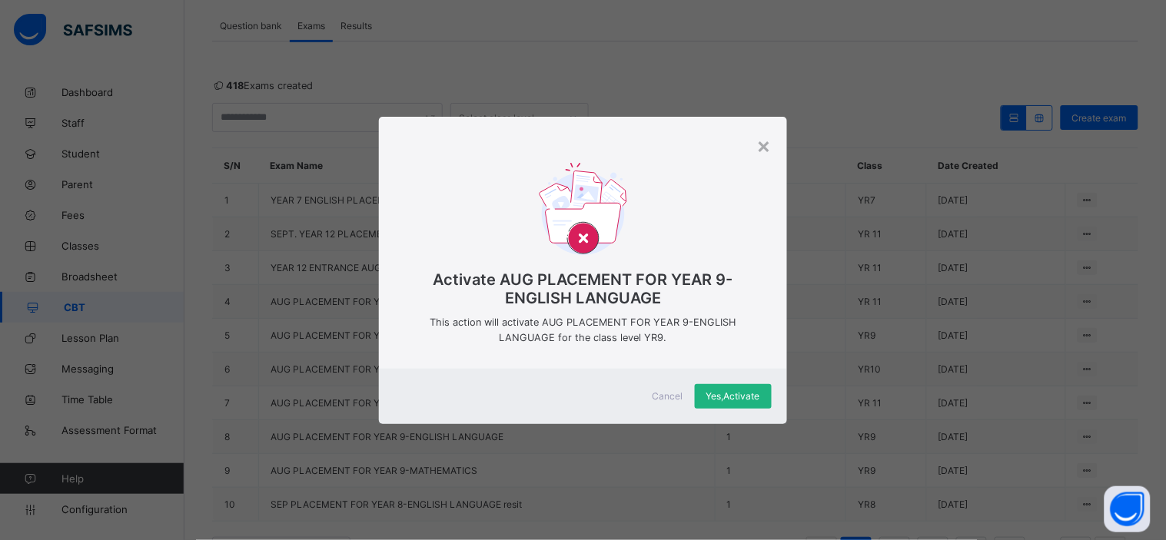
click at [727, 392] on span "Yes, Activate" at bounding box center [734, 397] width 54 height 12
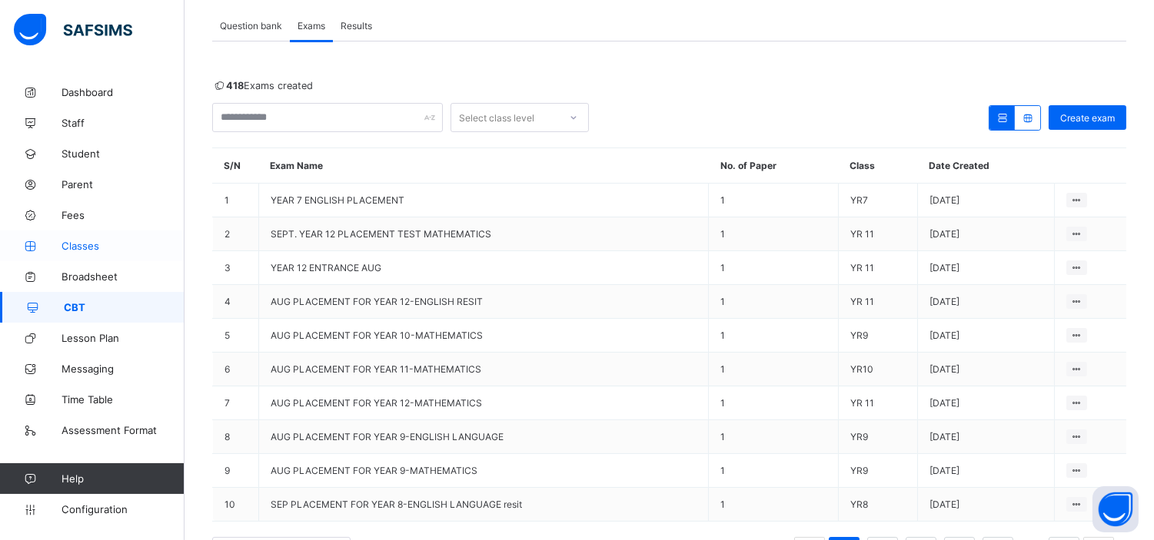
click at [82, 246] on span "Classes" at bounding box center [123, 246] width 123 height 12
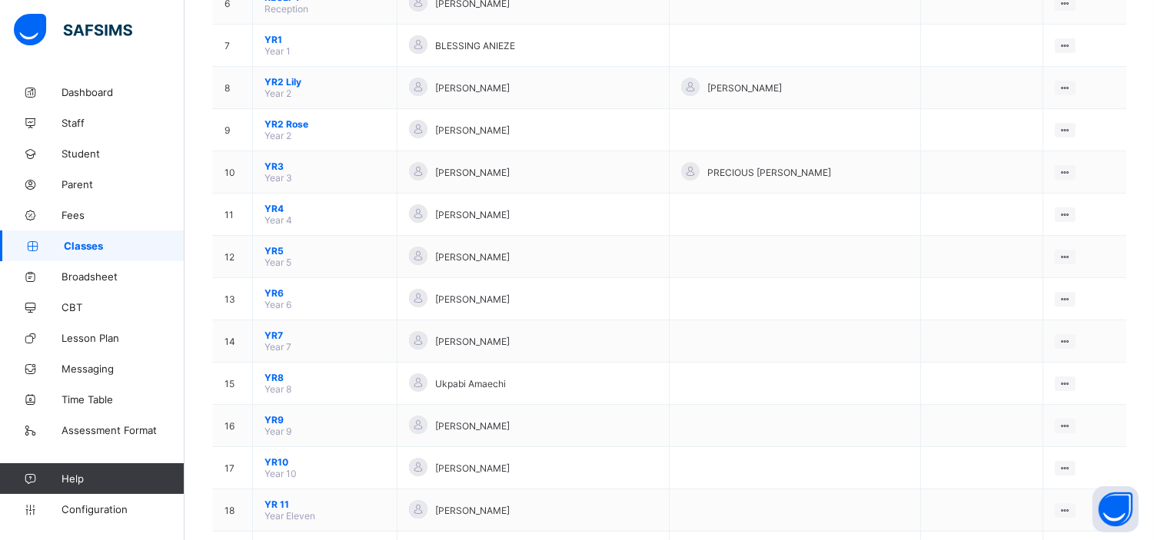
scroll to position [411, 0]
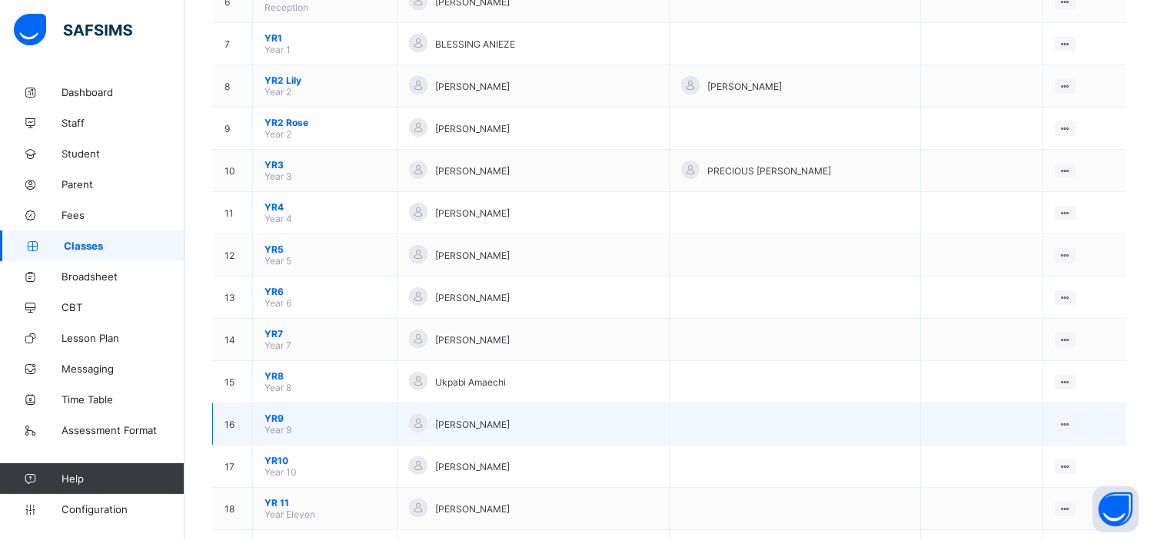
click at [277, 413] on span "YR9" at bounding box center [324, 419] width 121 height 12
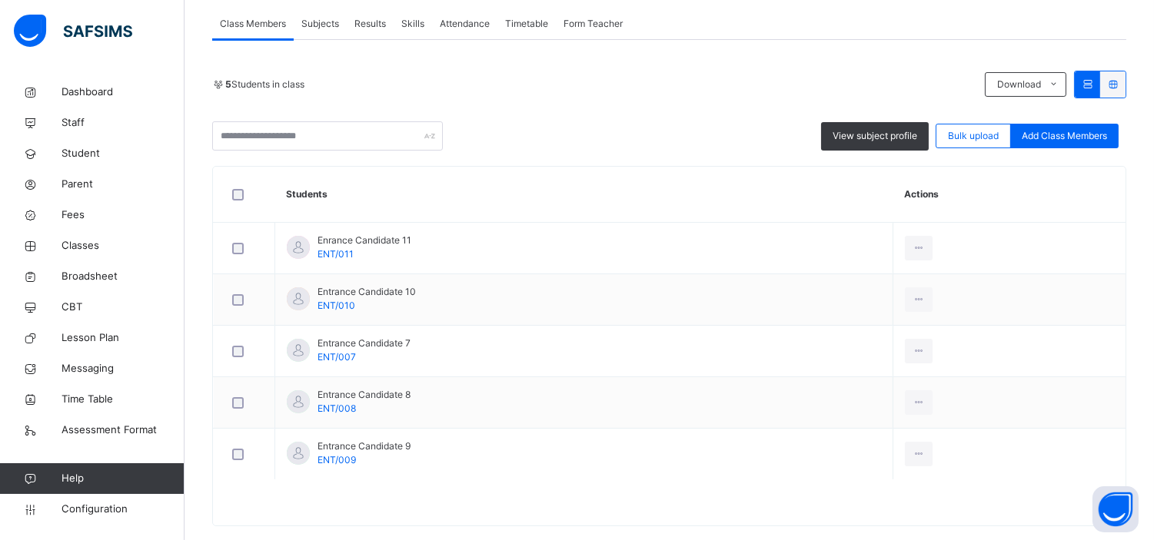
scroll to position [271, 0]
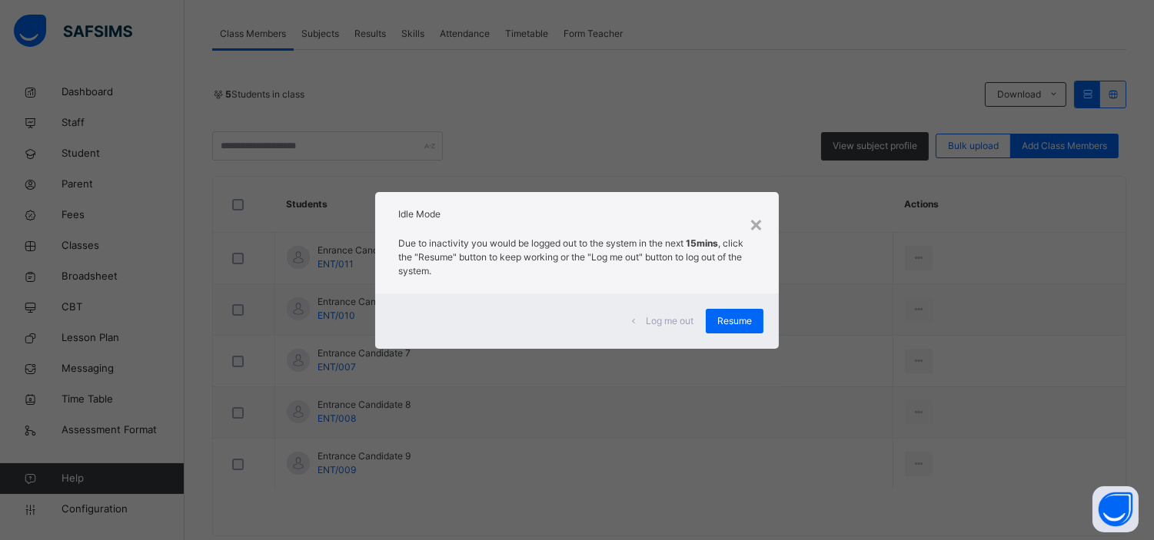
click at [375, 409] on div "× Idle Mode Due to inactivity you would be logged out to the system in the next…" at bounding box center [577, 270] width 1154 height 540
click at [662, 318] on span "Log me out" at bounding box center [670, 321] width 48 height 14
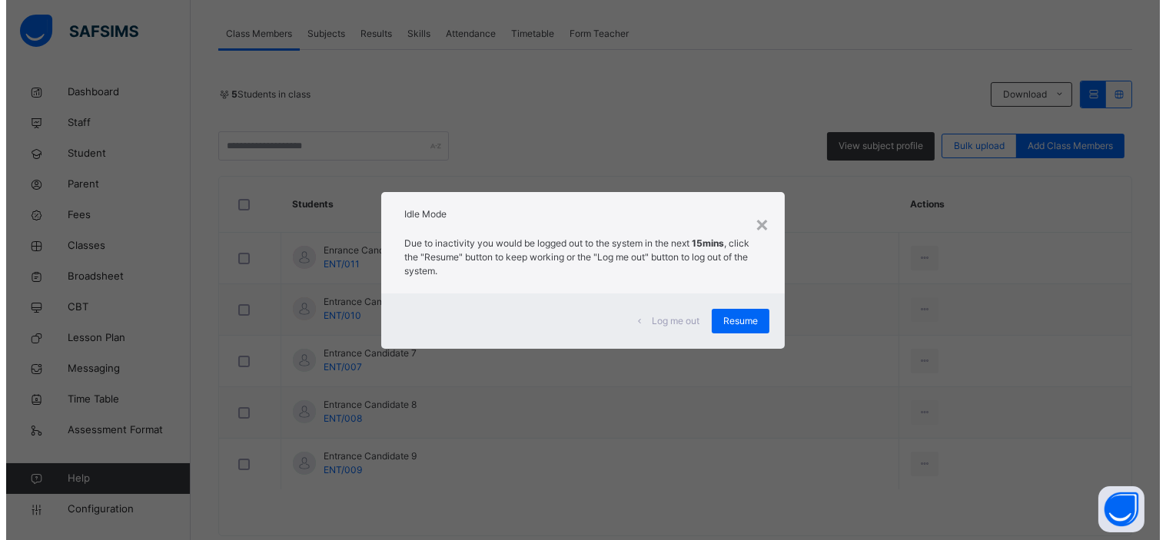
scroll to position [0, 0]
